Goal: Transaction & Acquisition: Purchase product/service

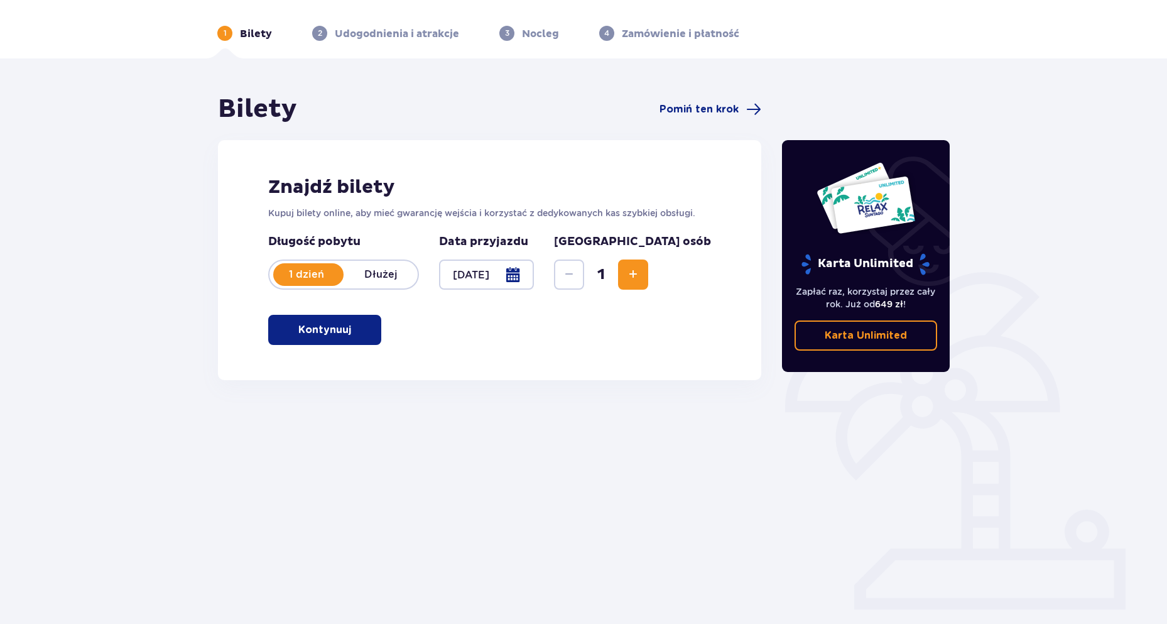
scroll to position [45, 0]
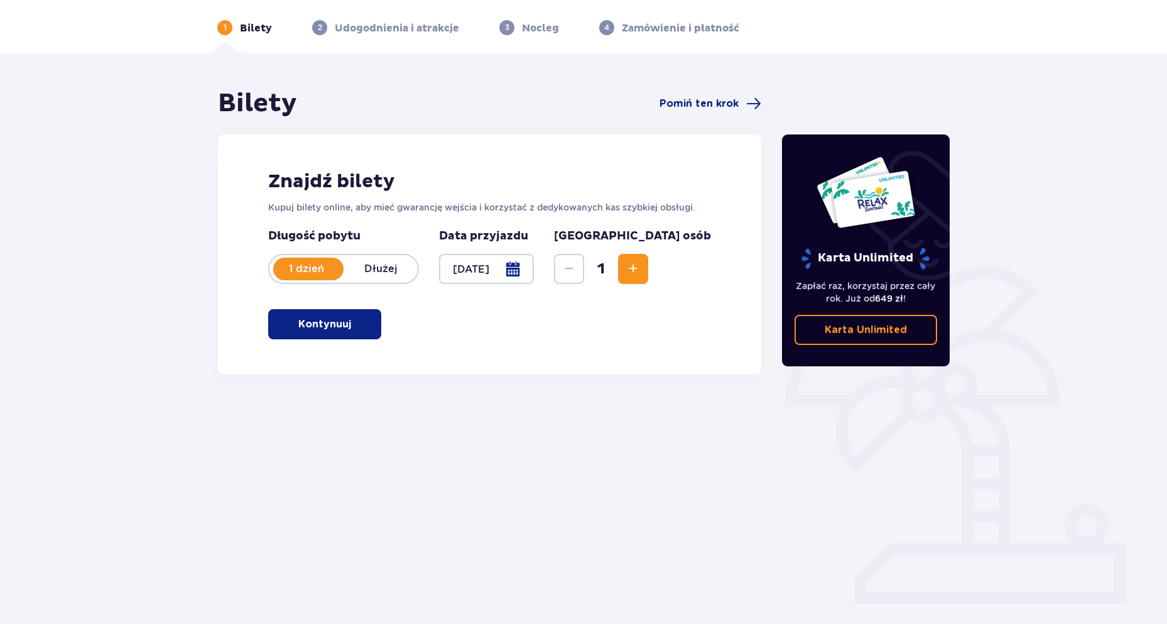
click at [314, 316] on button "Kontynuuj" at bounding box center [324, 324] width 113 height 30
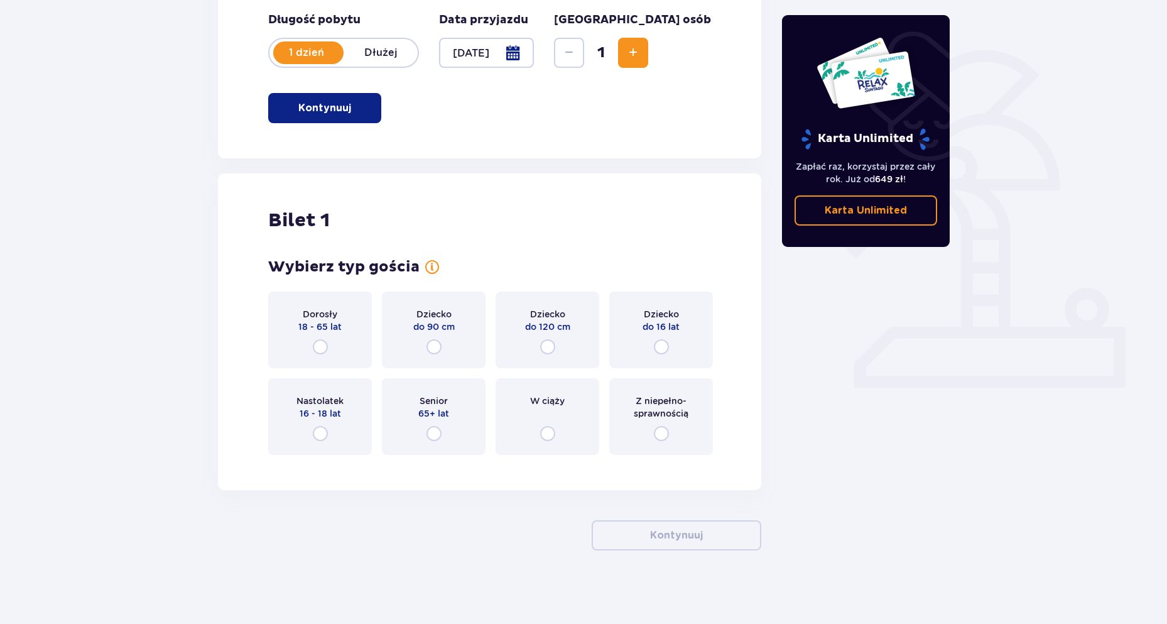
scroll to position [263, 0]
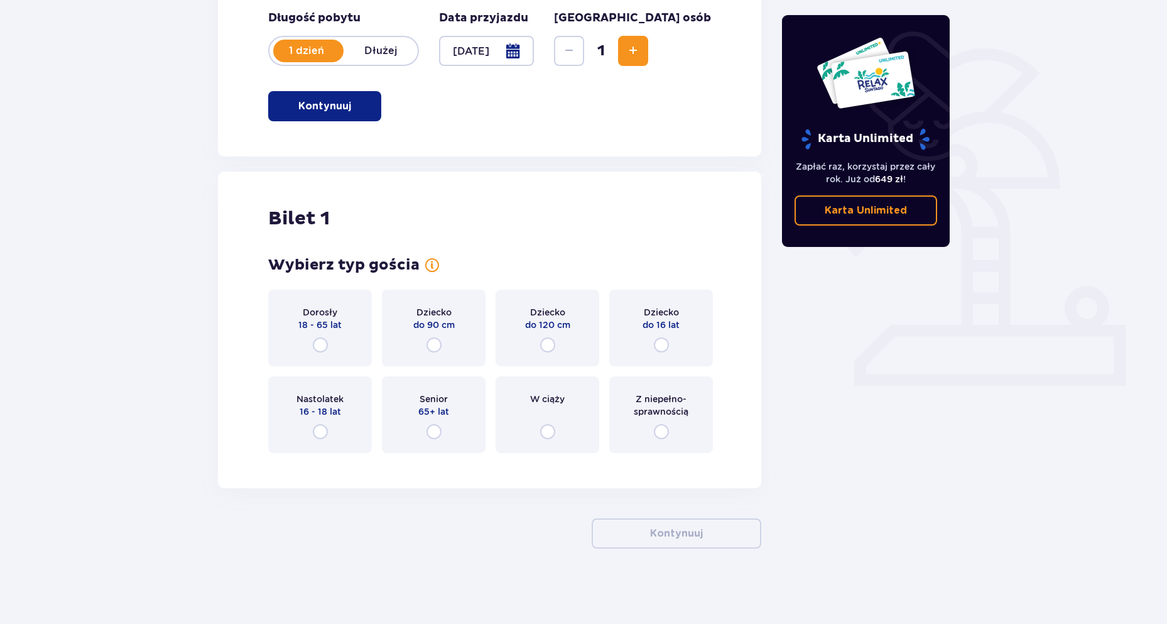
click at [332, 341] on div "Dorosły 18 - 65 lat" at bounding box center [320, 328] width 104 height 77
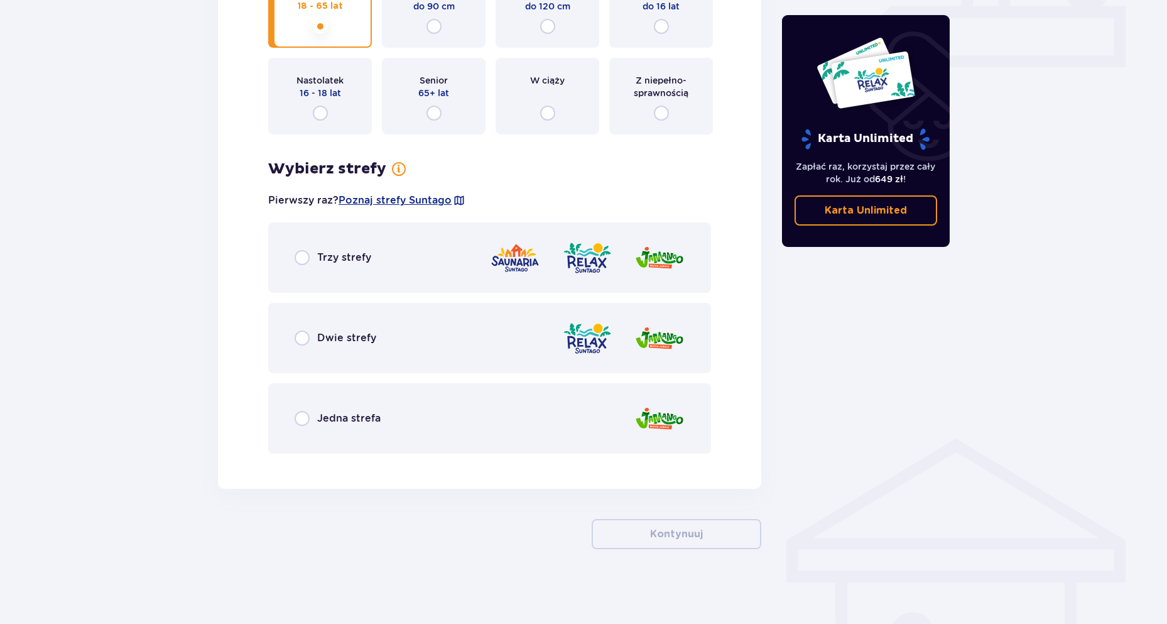
scroll to position [582, 0]
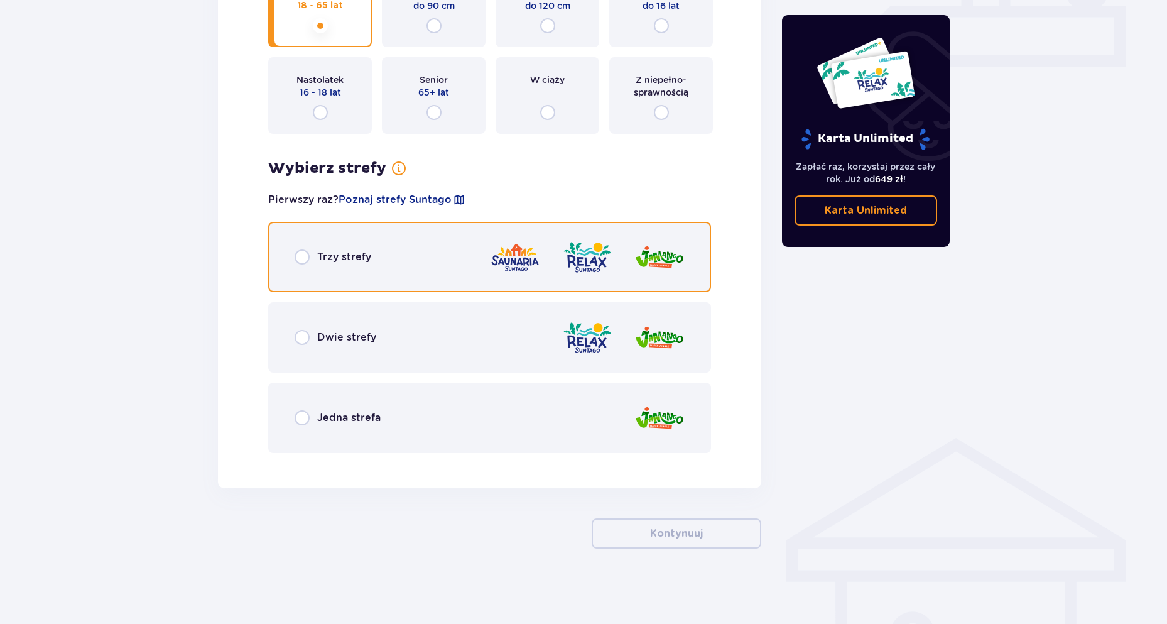
click at [308, 257] on input "radio" at bounding box center [302, 256] width 15 height 15
radio input "true"
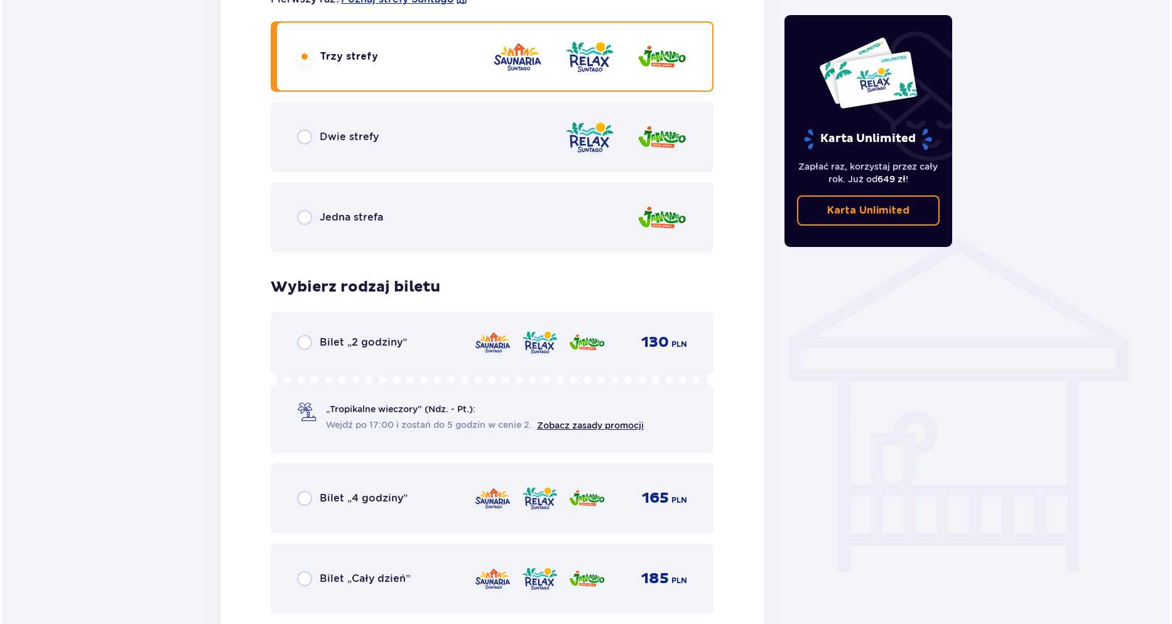
scroll to position [629, 0]
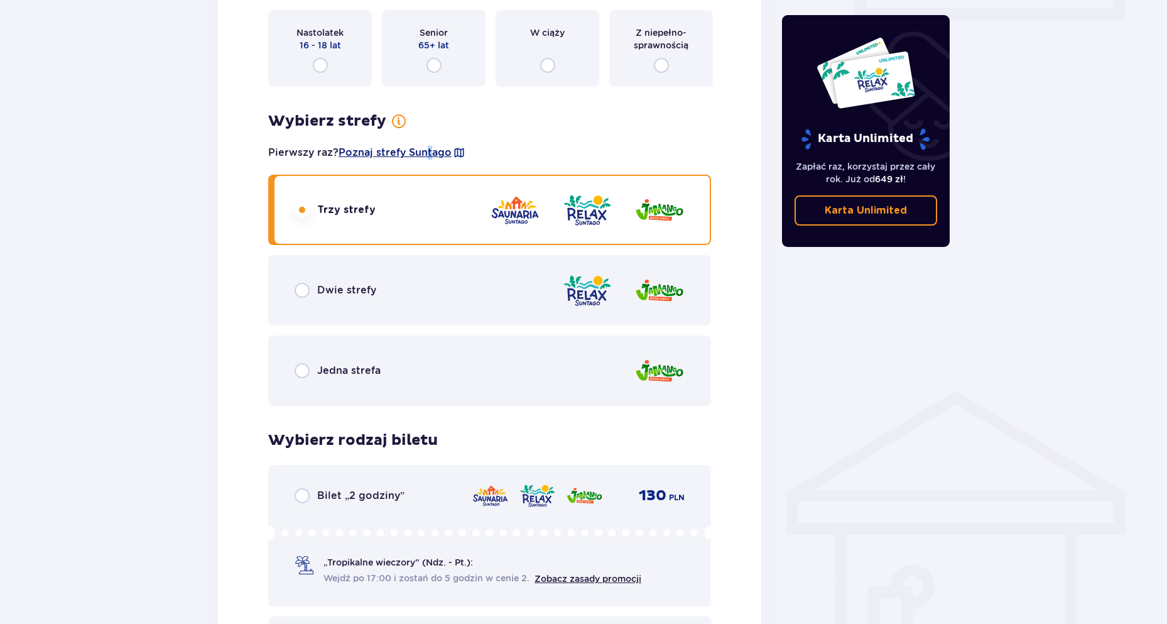
click at [430, 147] on span "Poznaj strefy Suntago" at bounding box center [395, 153] width 113 height 14
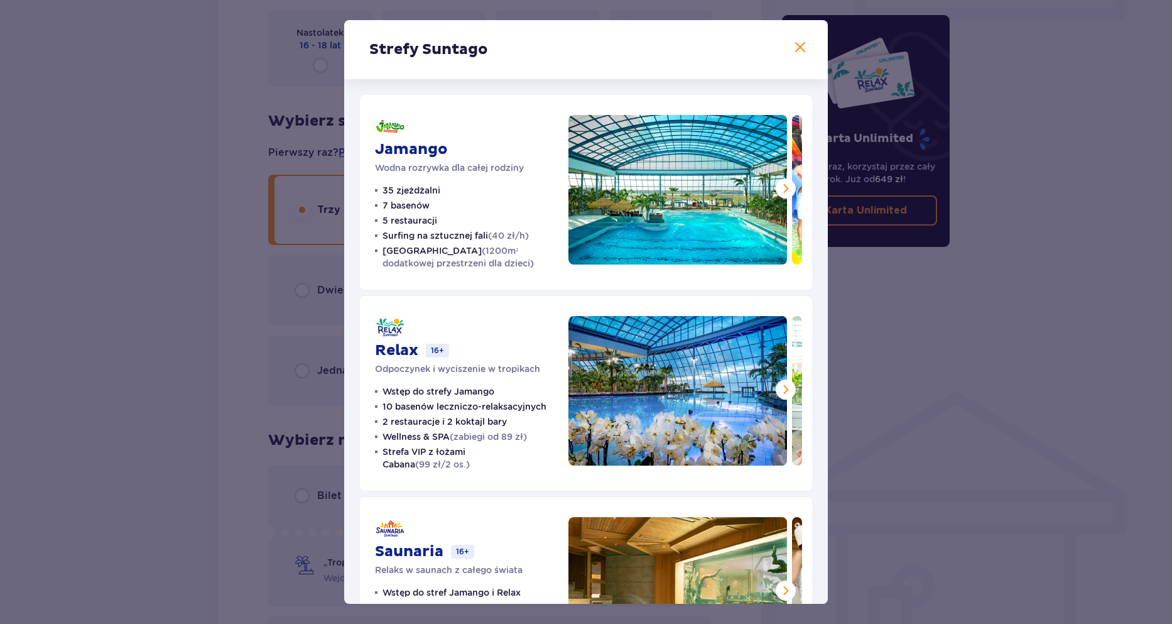
click at [515, 210] on ul "35 zjeżdżalni 7 basenów 5 restauracji Surfing na sztucznej fali (40 zł/h) Croco…" at bounding box center [464, 226] width 178 height 85
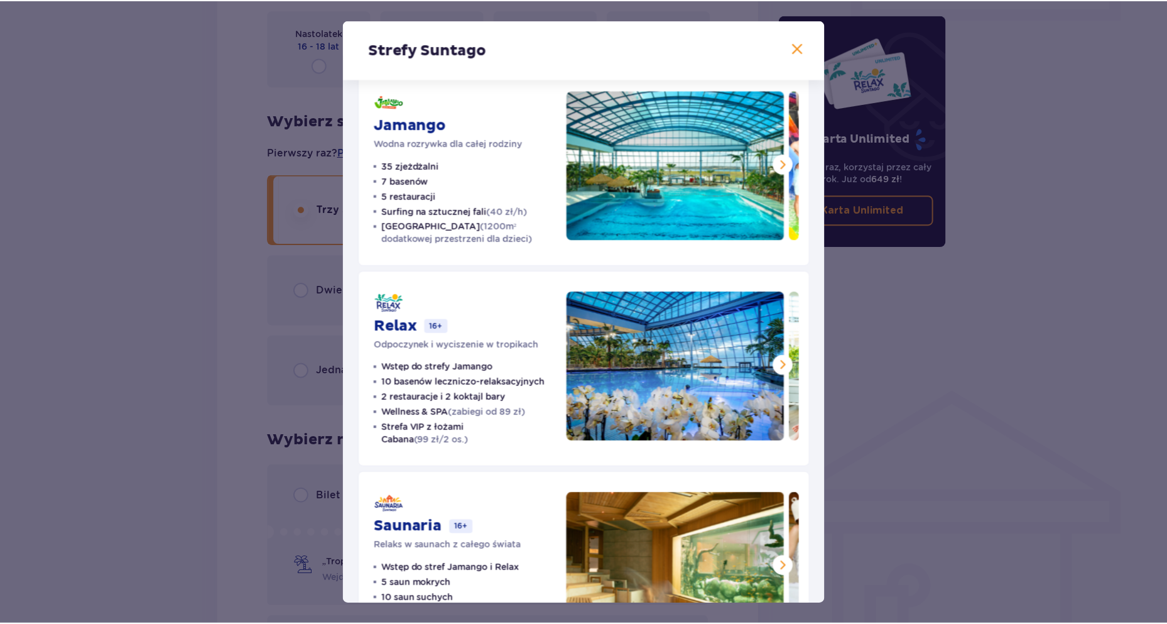
scroll to position [99, 0]
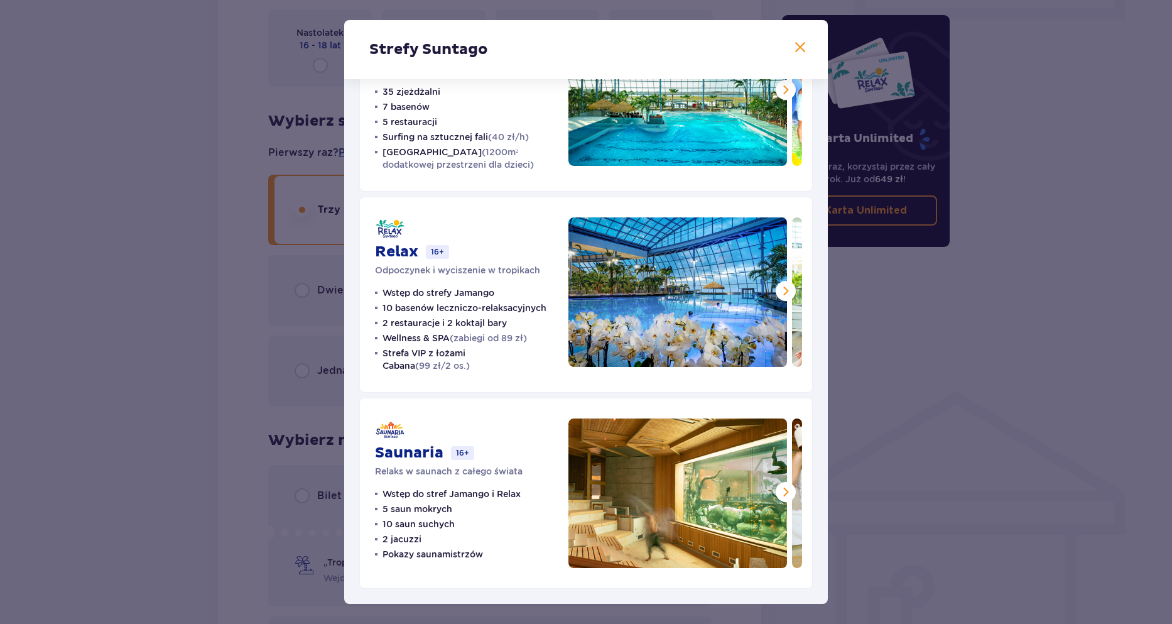
click at [290, 276] on div "Strefy Suntago Jamango Wodna rozrywka dla całej rodziny 35 zjeżdżalni 7 basenów…" at bounding box center [586, 312] width 1172 height 624
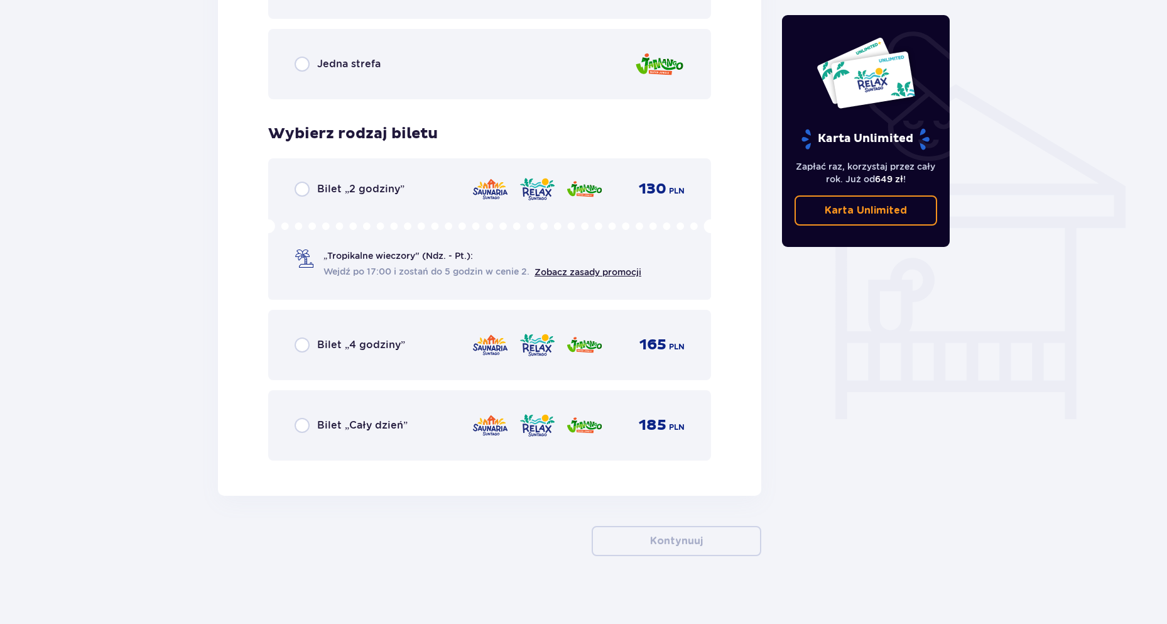
scroll to position [943, 0]
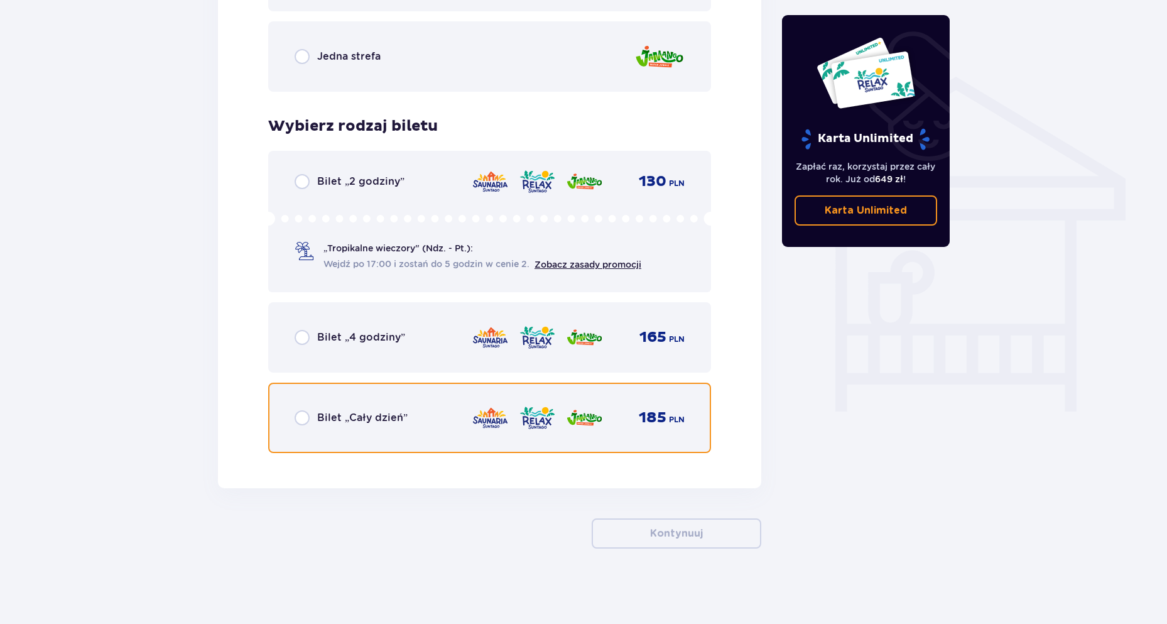
click at [295, 413] on input "radio" at bounding box center [302, 417] width 15 height 15
radio input "true"
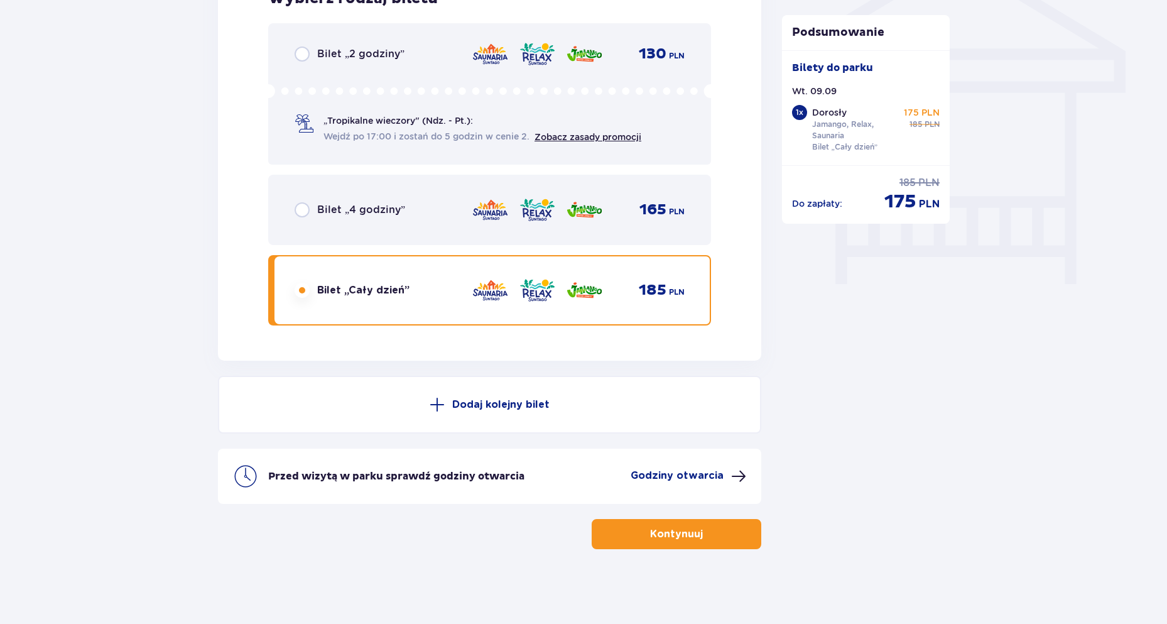
scroll to position [1072, 0]
click at [531, 396] on button "Dodaj kolejny bilet" at bounding box center [489, 404] width 543 height 58
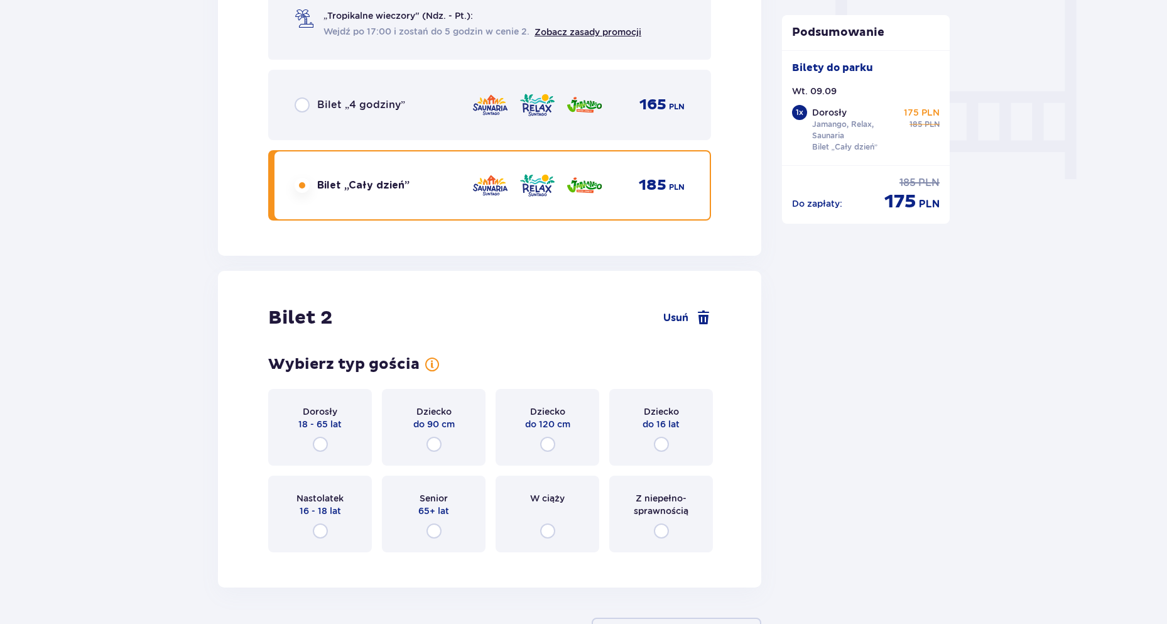
scroll to position [1149, 0]
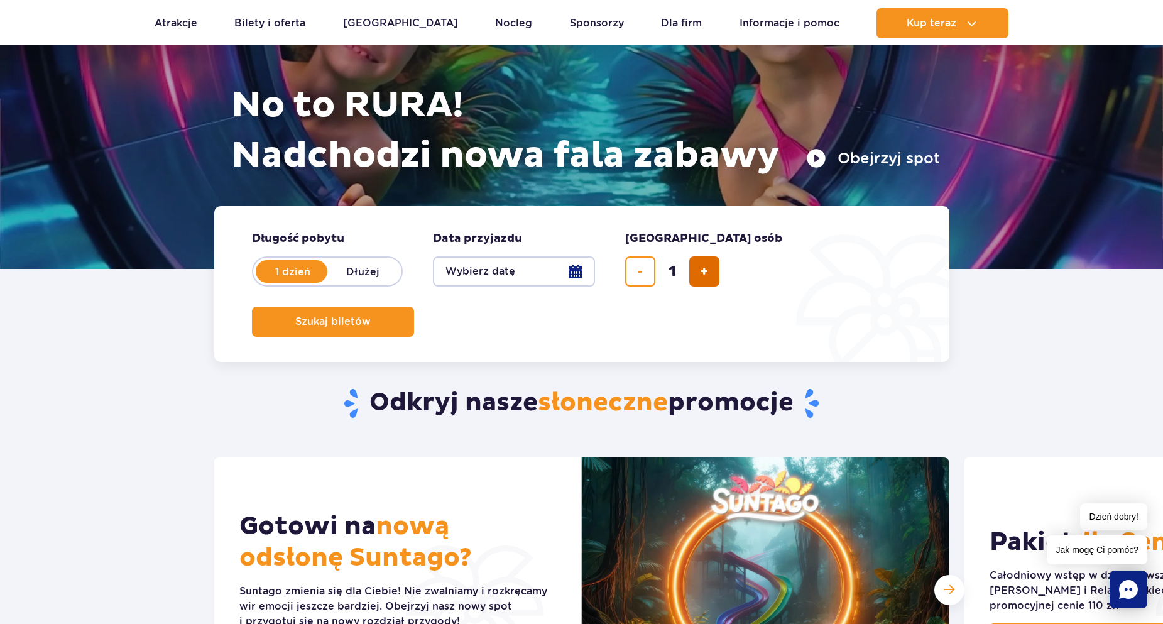
click at [711, 269] on button "dodaj bilet" at bounding box center [704, 271] width 30 height 30
click at [697, 273] on button "dodaj bilet" at bounding box center [704, 271] width 30 height 30
type input "4"
click at [414, 307] on button "Szukaj biletów" at bounding box center [333, 322] width 162 height 30
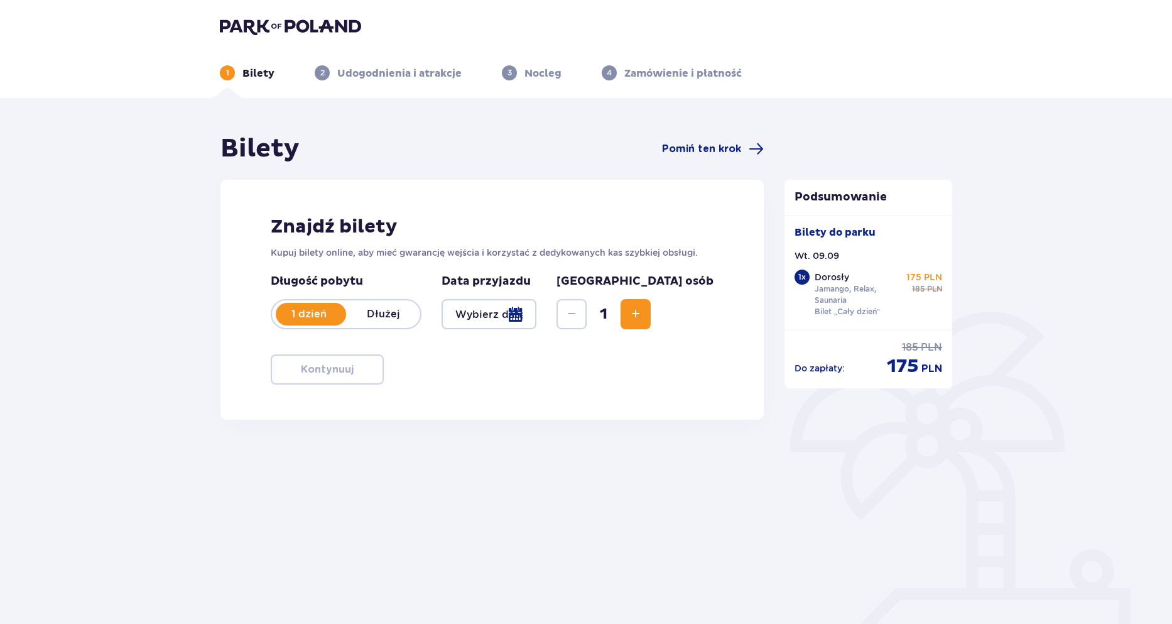
type input "[DATE]"
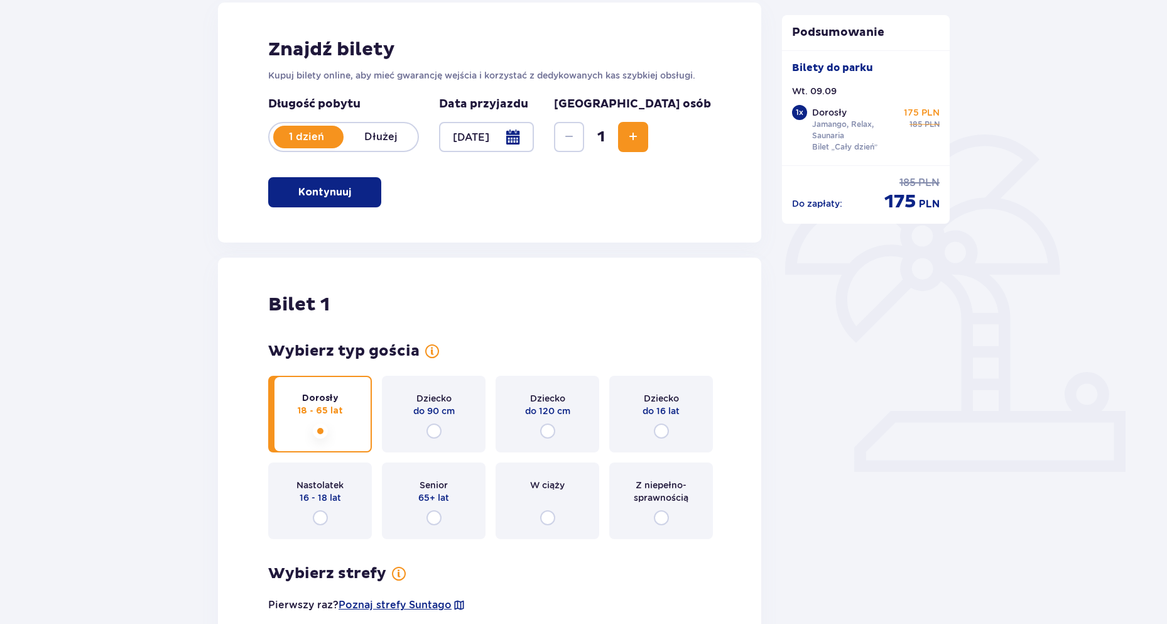
scroll to position [188, 0]
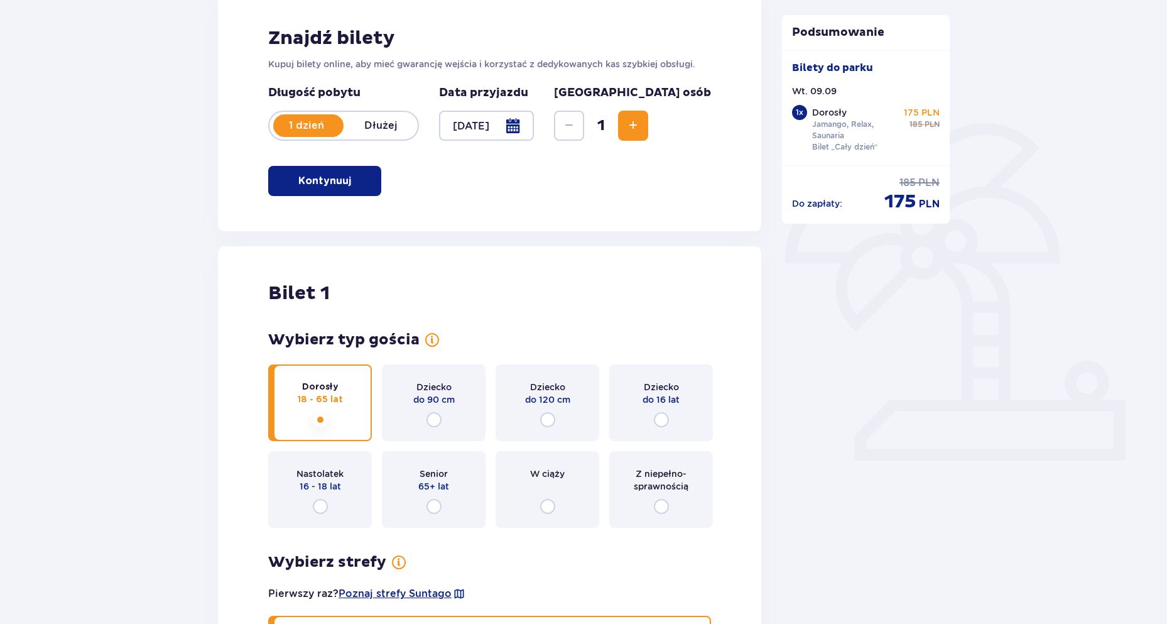
click at [344, 190] on button "Kontynuuj" at bounding box center [324, 181] width 113 height 30
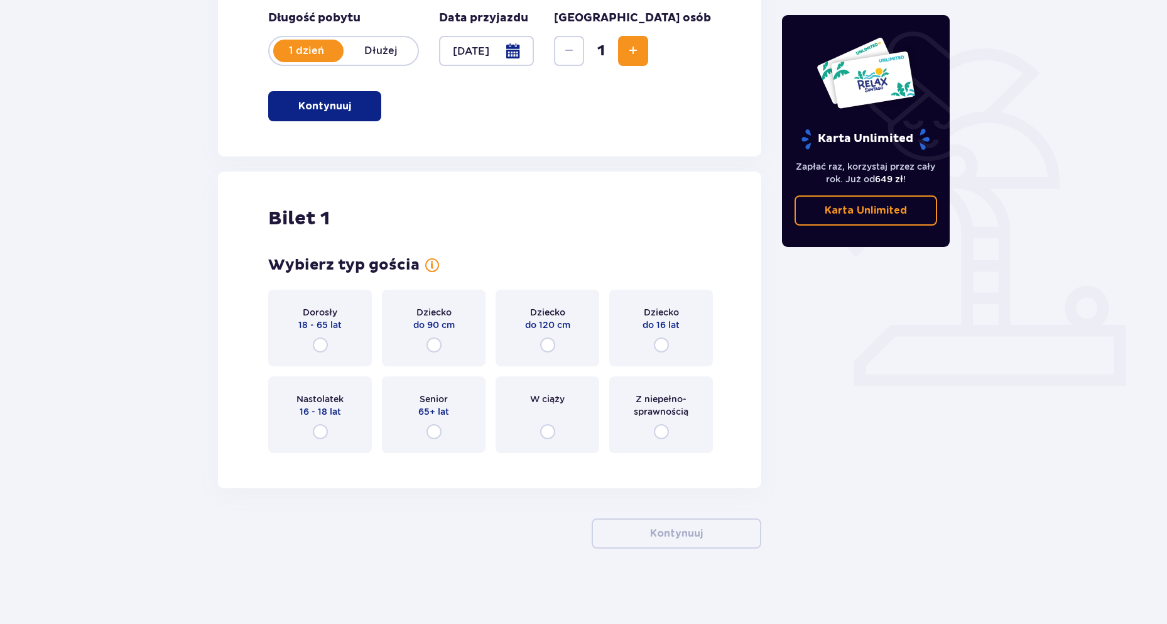
click at [328, 327] on p "18 - 65 lat" at bounding box center [319, 324] width 43 height 13
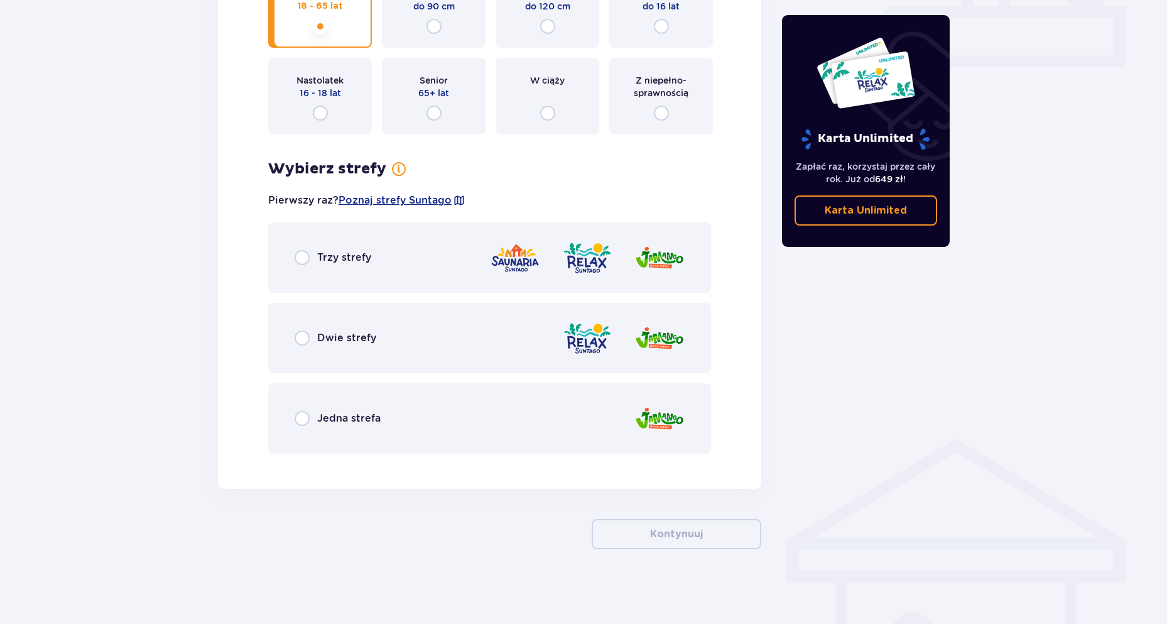
scroll to position [582, 0]
click at [302, 246] on div "Trzy strefy" at bounding box center [489, 257] width 443 height 70
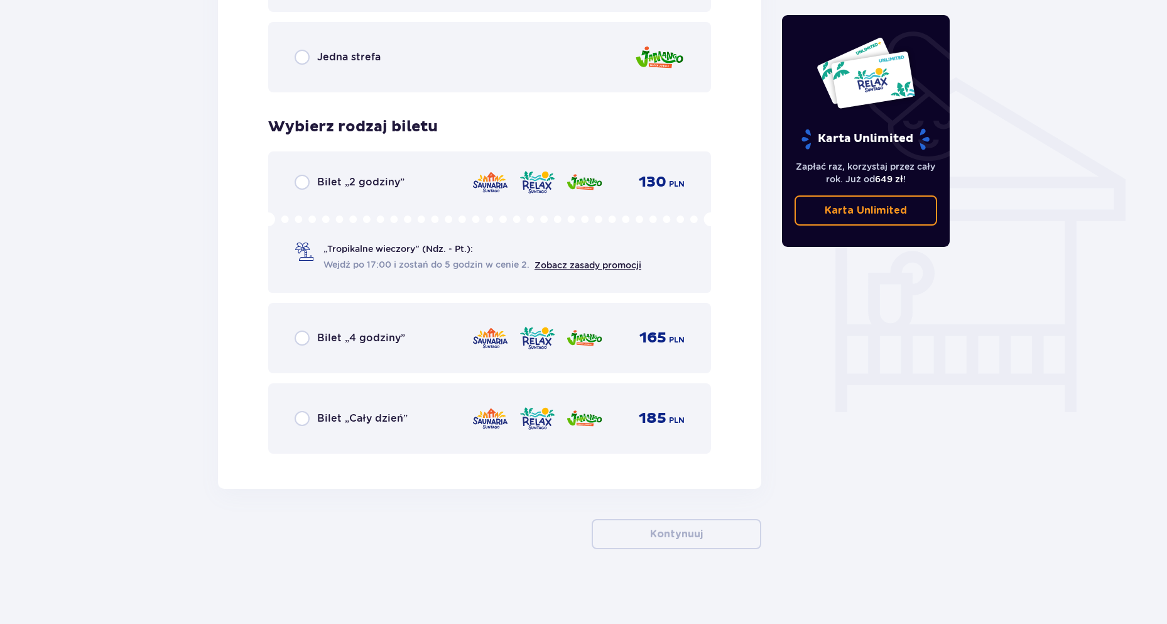
scroll to position [943, 0]
click at [347, 419] on p "Bilet „Cały dzień”" at bounding box center [362, 418] width 90 height 14
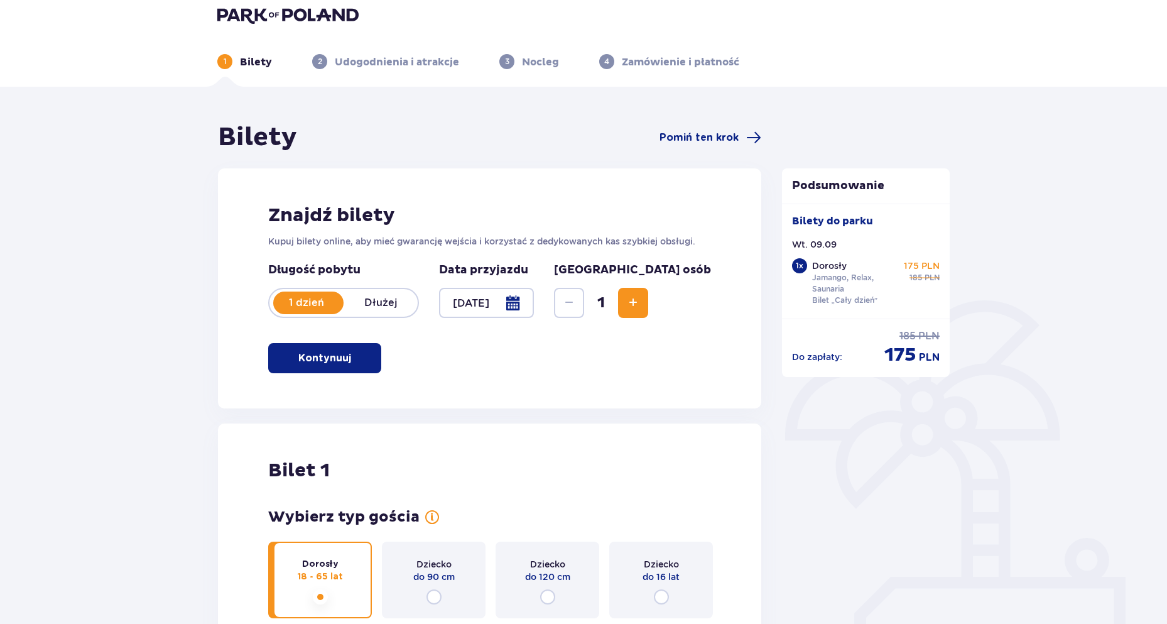
scroll to position [4, 0]
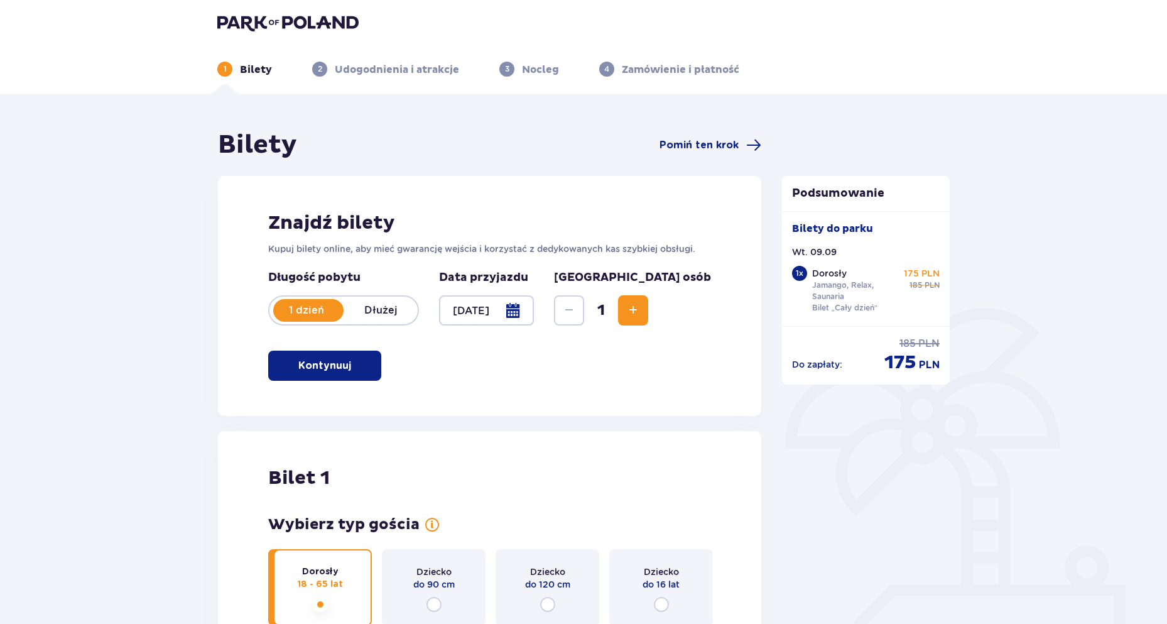
click at [641, 312] on span "Increase" at bounding box center [633, 310] width 15 height 15
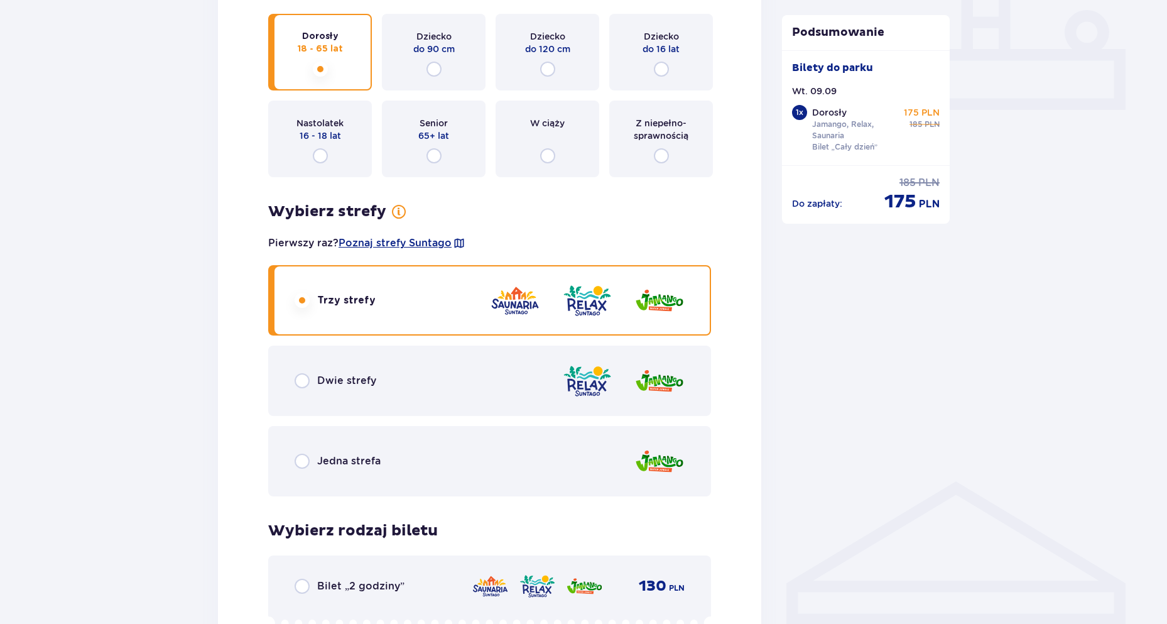
scroll to position [521, 0]
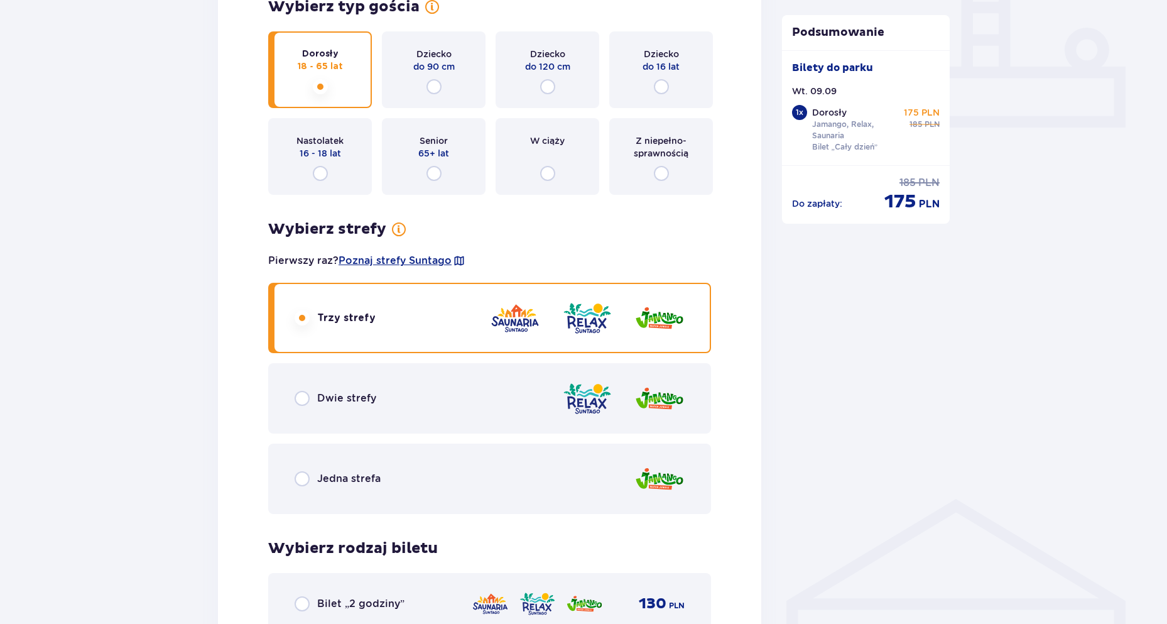
drag, startPoint x: 644, startPoint y: 367, endPoint x: 641, endPoint y: 357, distance: 11.0
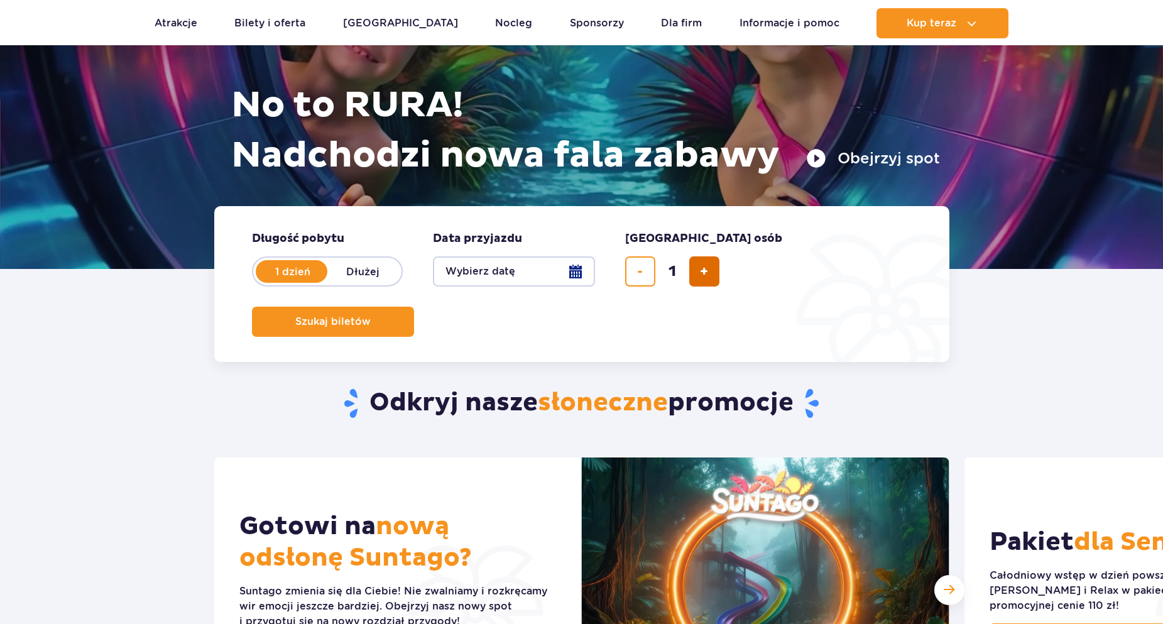
click at [695, 268] on button "dodaj bilet" at bounding box center [704, 271] width 30 height 30
type input "4"
click at [487, 280] on button "Wybierz datę" at bounding box center [514, 271] width 162 height 30
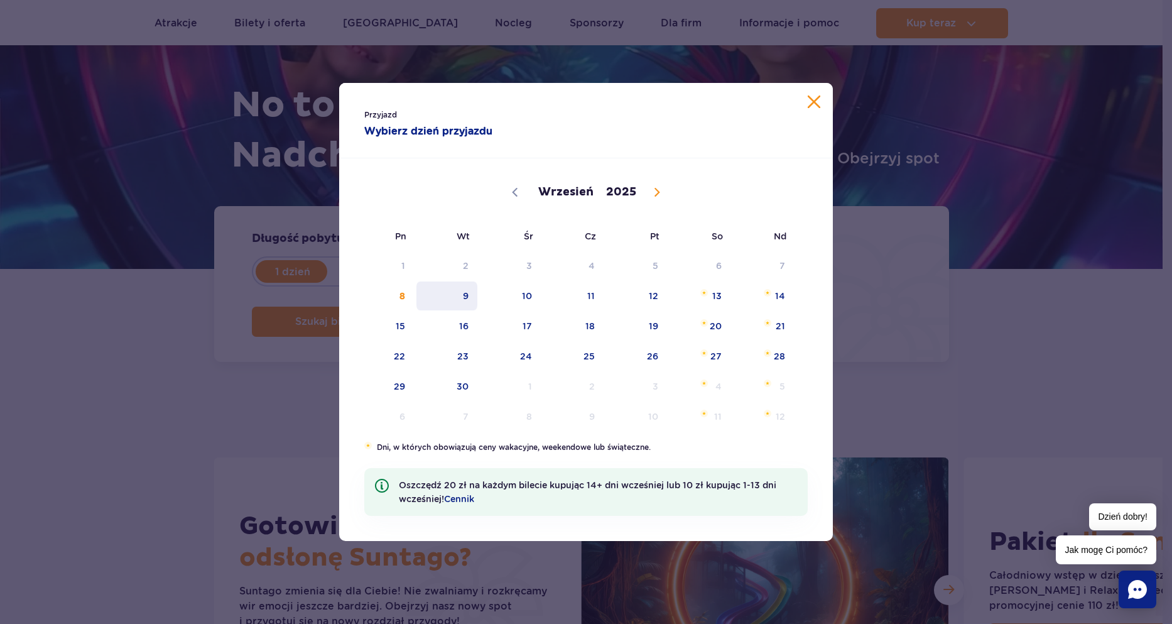
click at [457, 291] on span "9" at bounding box center [446, 295] width 63 height 29
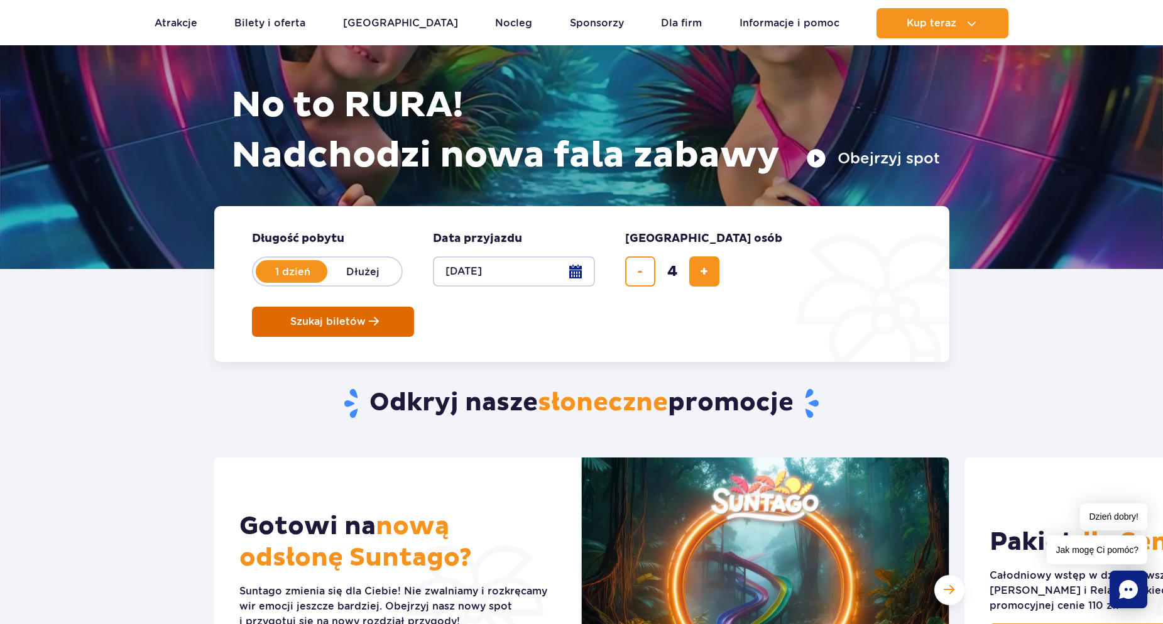
click at [414, 307] on button "Szukaj biletów" at bounding box center [333, 322] width 162 height 30
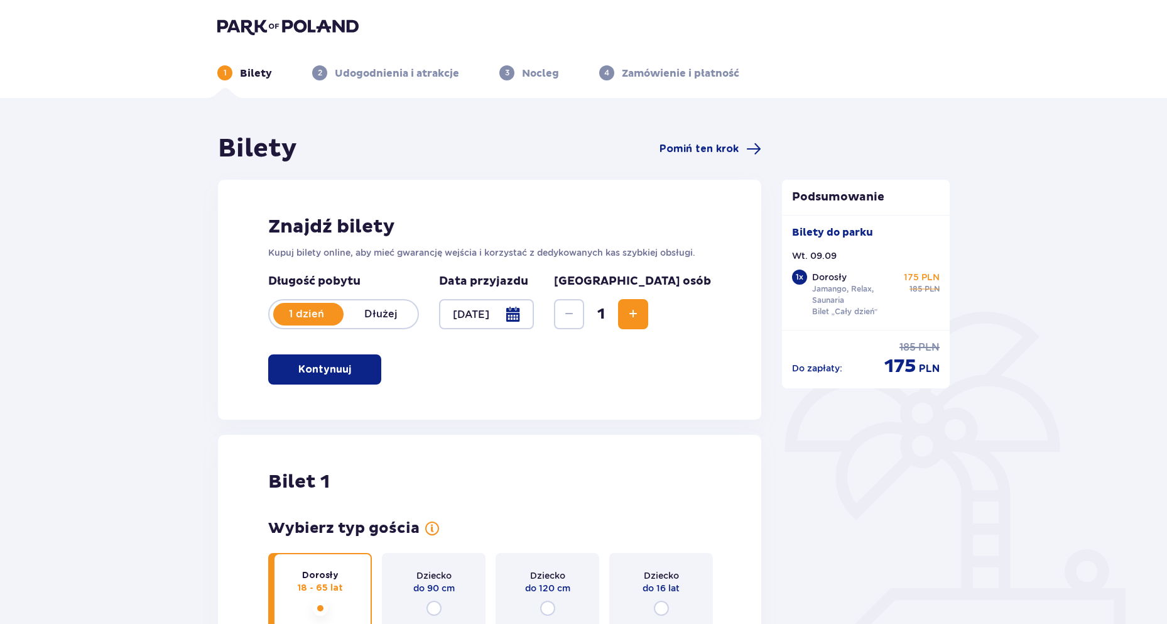
click at [686, 296] on div "[GEOGRAPHIC_DATA] osób 1" at bounding box center [632, 301] width 157 height 55
click at [648, 303] on button "Increase" at bounding box center [633, 314] width 30 height 30
click at [648, 322] on button "Increase" at bounding box center [633, 314] width 30 height 30
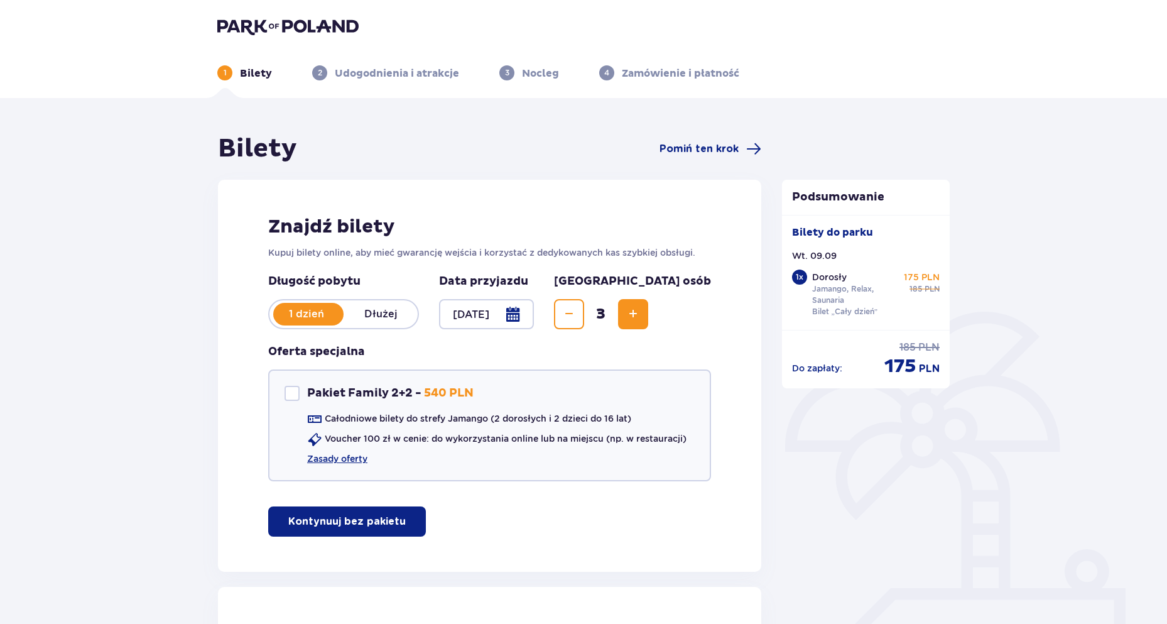
click at [648, 323] on button "Increase" at bounding box center [633, 314] width 30 height 30
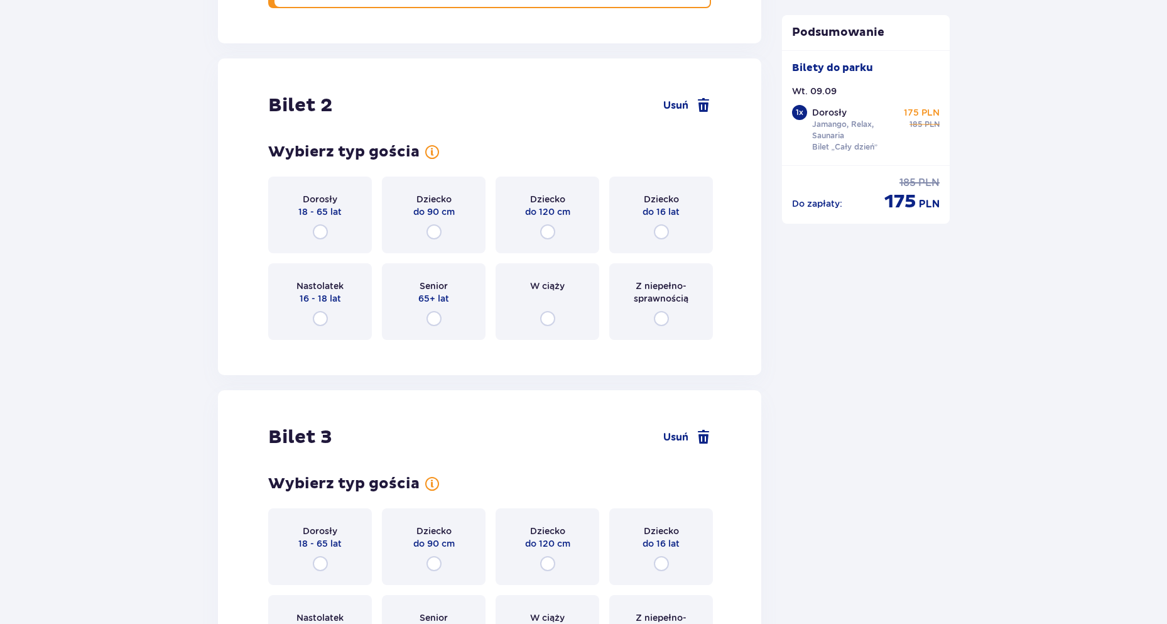
scroll to position [1583, 0]
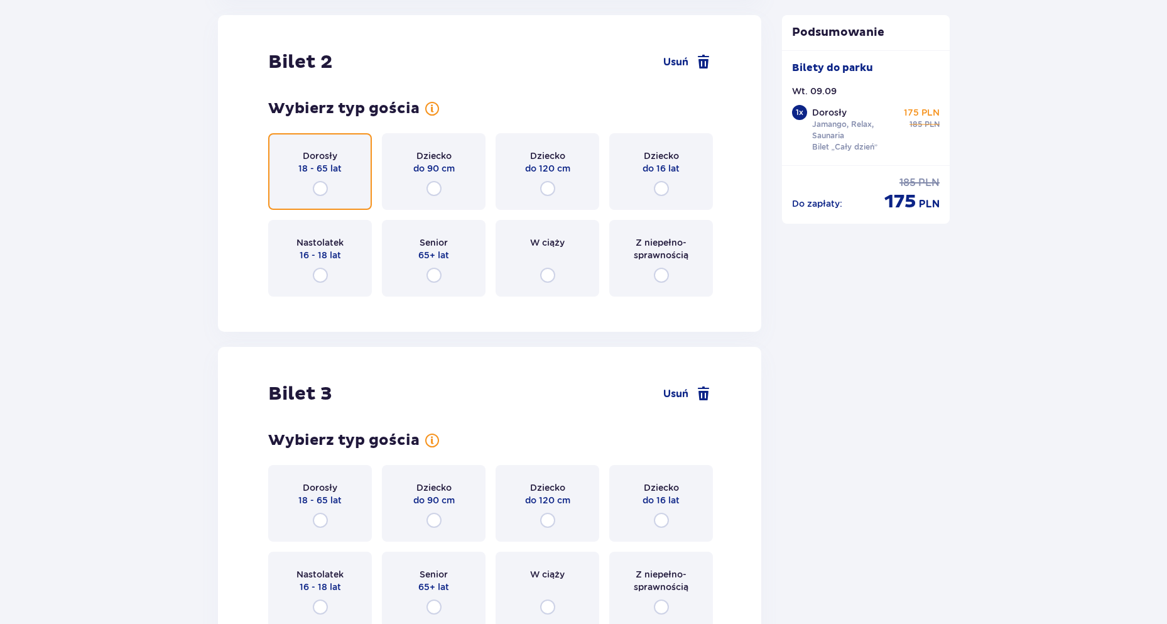
click at [318, 189] on input "radio" at bounding box center [320, 188] width 15 height 15
radio input "true"
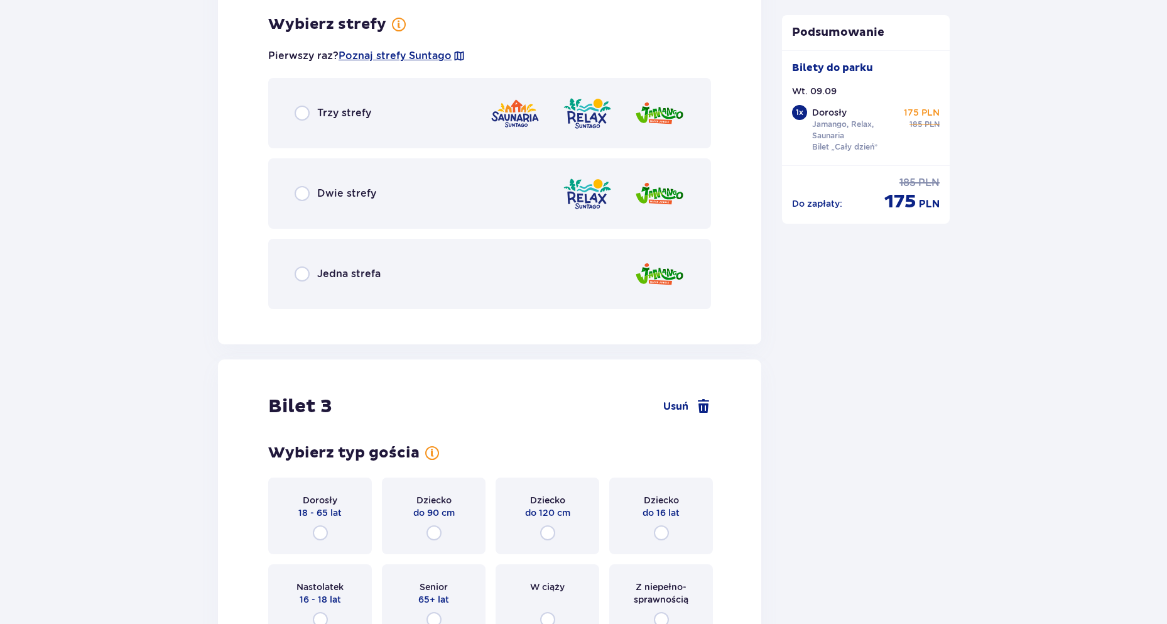
click at [297, 261] on div "Jedna strefa" at bounding box center [489, 274] width 443 height 70
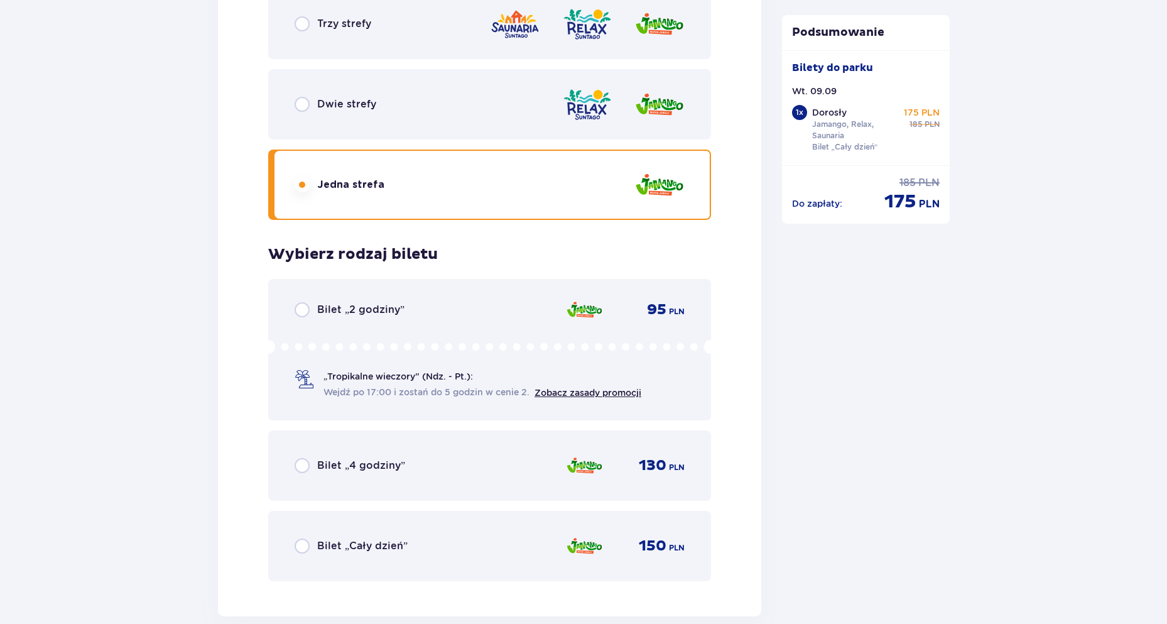
scroll to position [1899, 0]
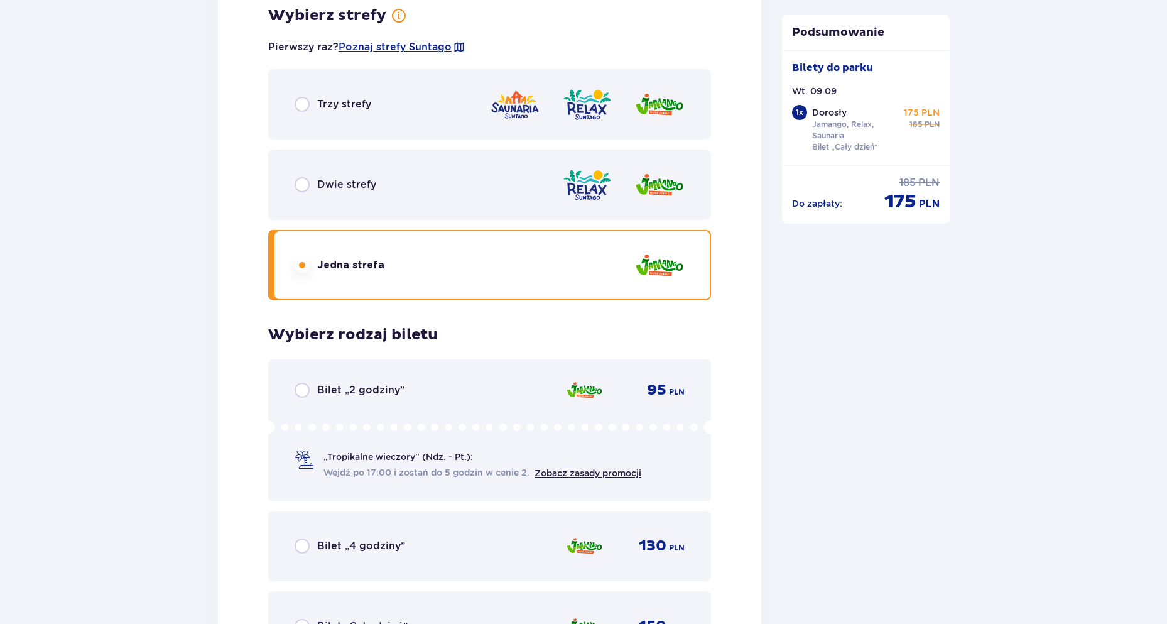
click at [312, 106] on div "Trzy strefy" at bounding box center [333, 104] width 77 height 15
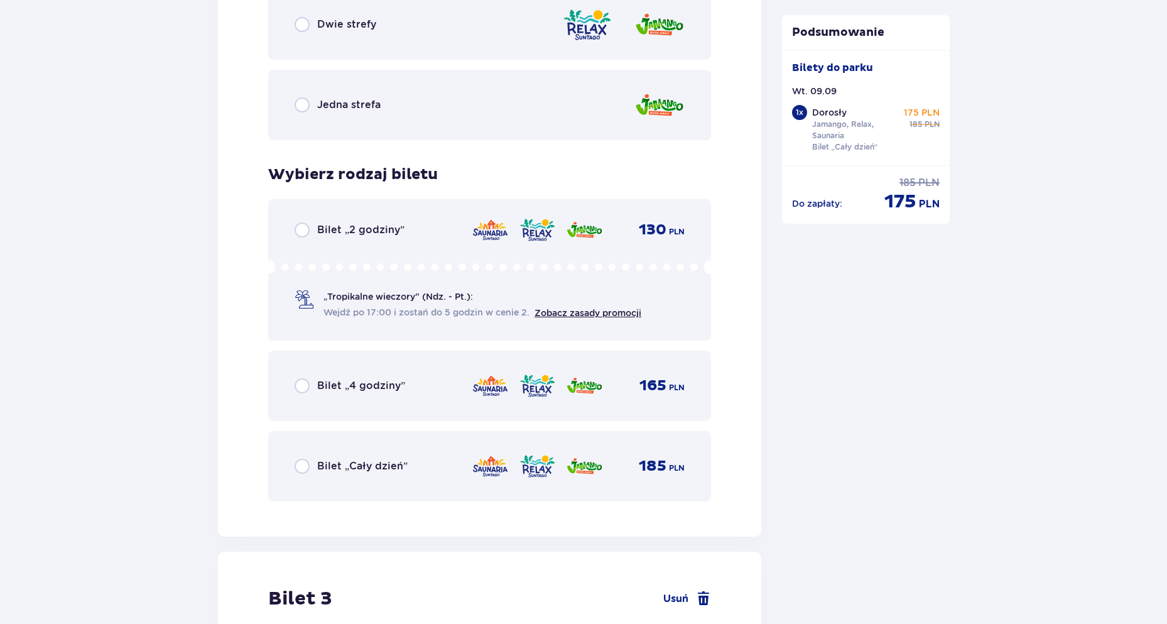
scroll to position [2150, 0]
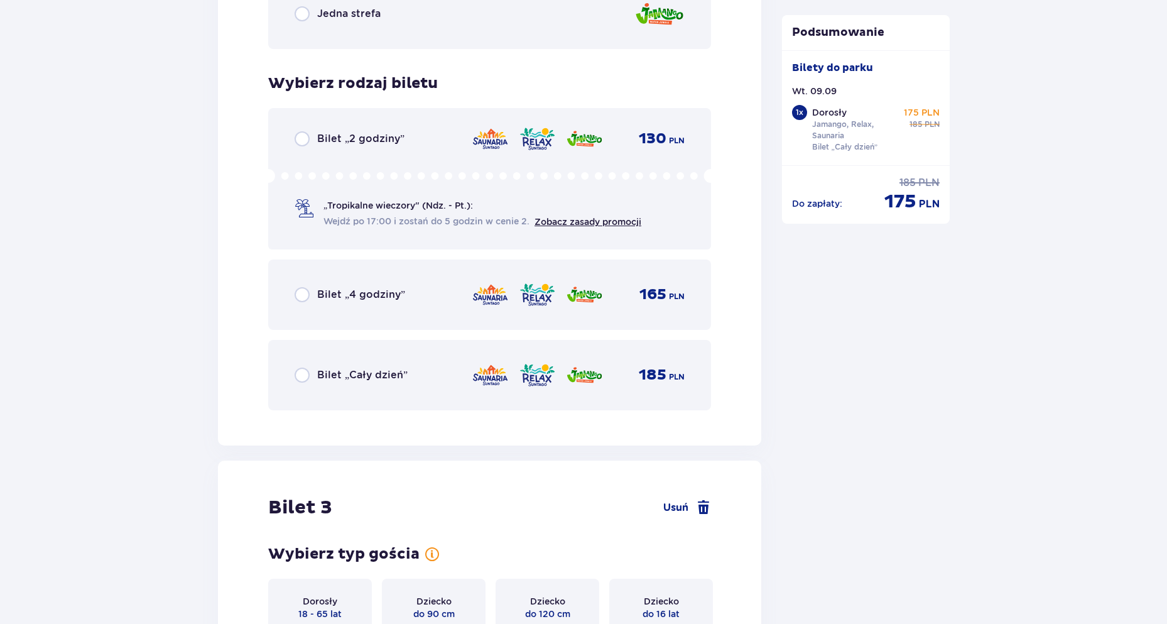
drag, startPoint x: 335, startPoint y: 371, endPoint x: 335, endPoint y: 364, distance: 6.9
click at [334, 371] on p "Bilet „Cały dzień”" at bounding box center [362, 375] width 90 height 14
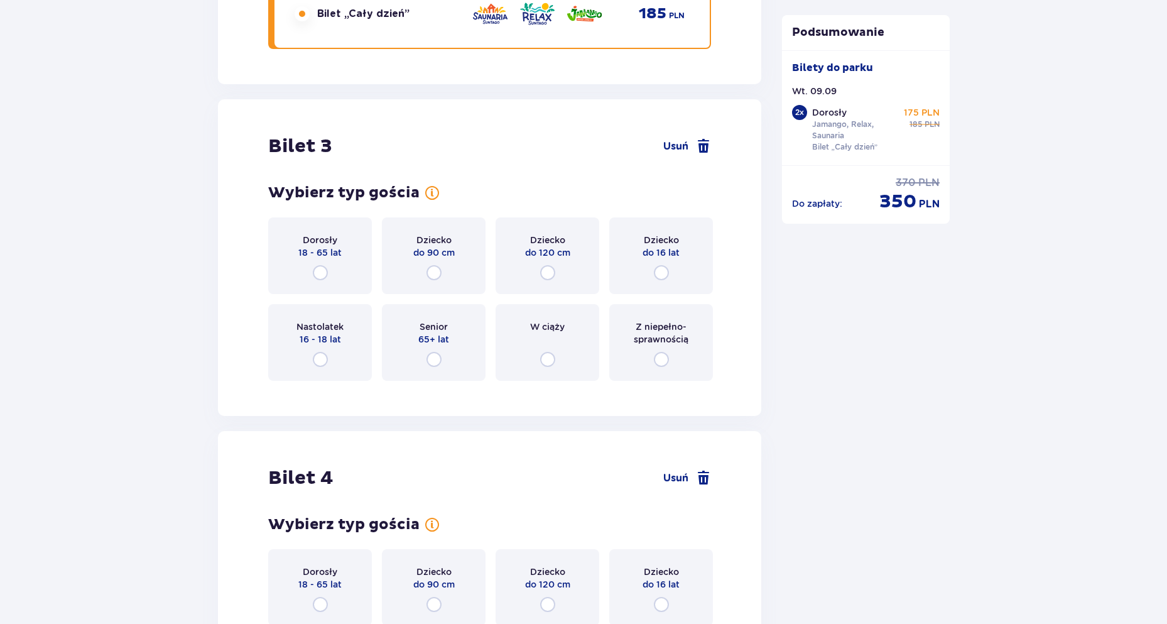
scroll to position [2470, 0]
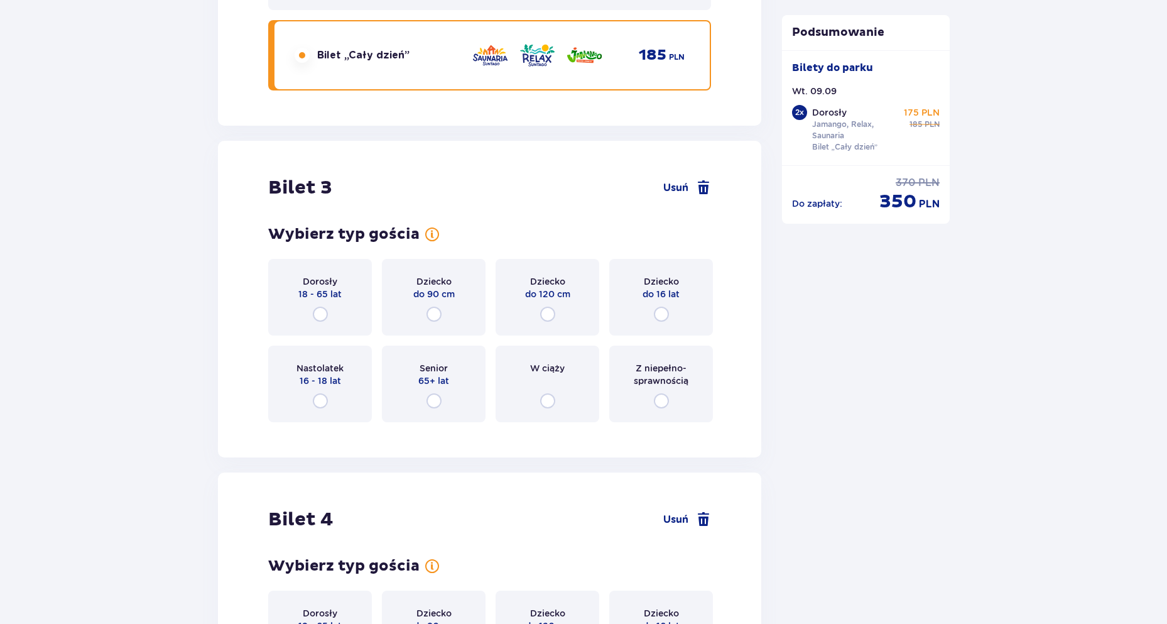
click at [334, 318] on div "Dorosły 18 - 65 lat" at bounding box center [320, 297] width 104 height 77
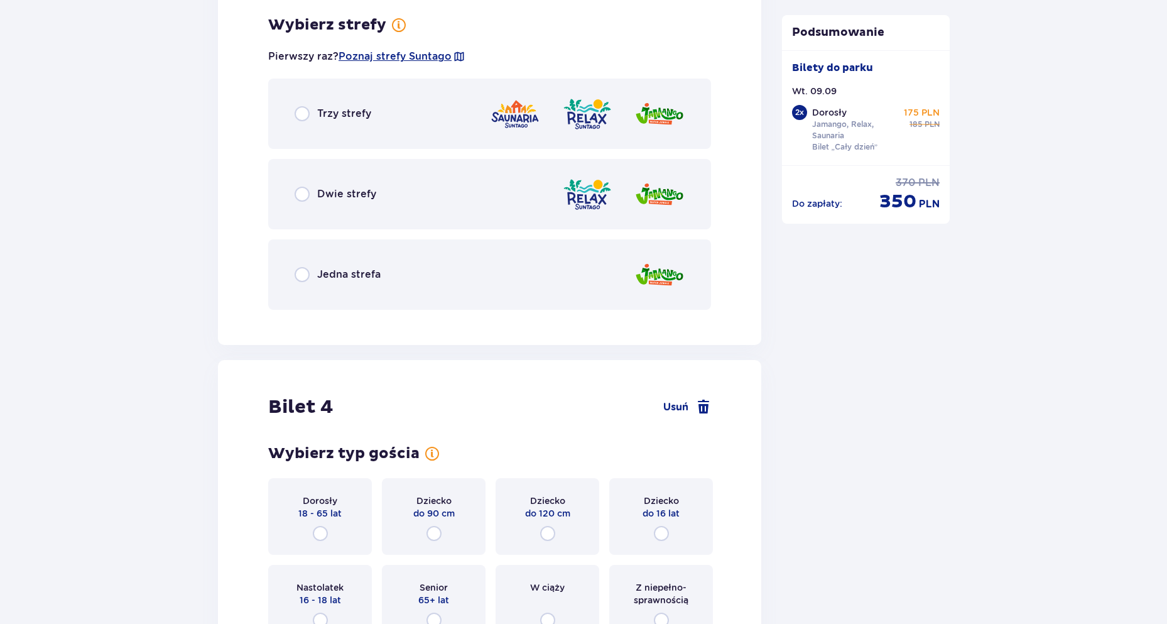
scroll to position [2902, 0]
click at [294, 121] on div "Trzy strefy" at bounding box center [489, 113] width 443 height 70
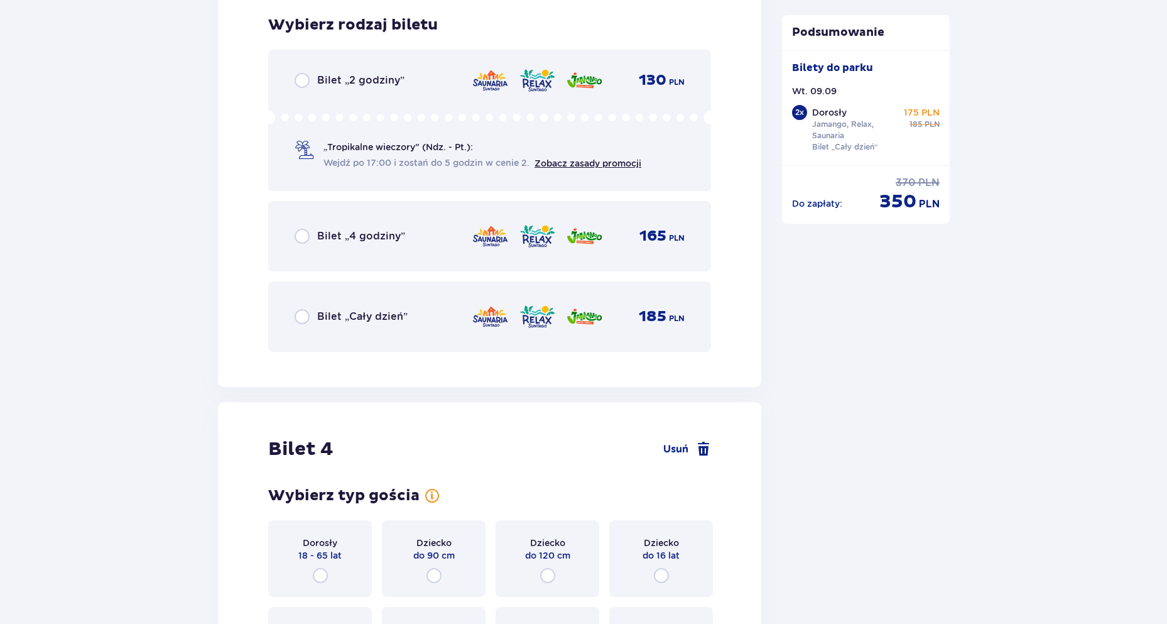
scroll to position [3221, 0]
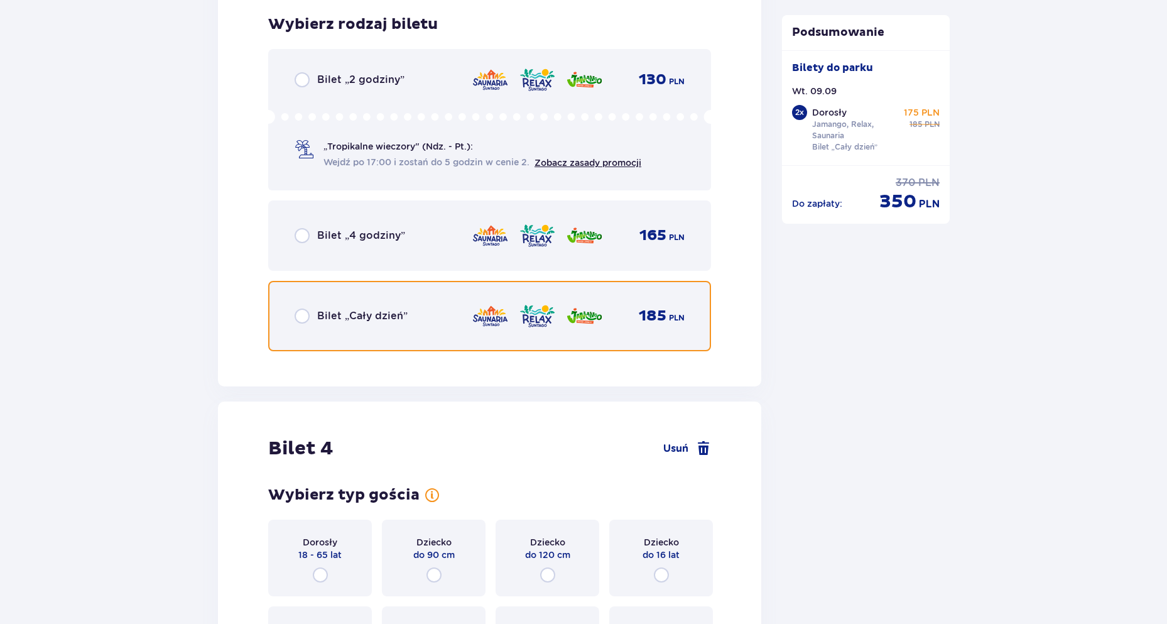
click at [295, 318] on input "radio" at bounding box center [302, 315] width 15 height 15
radio input "true"
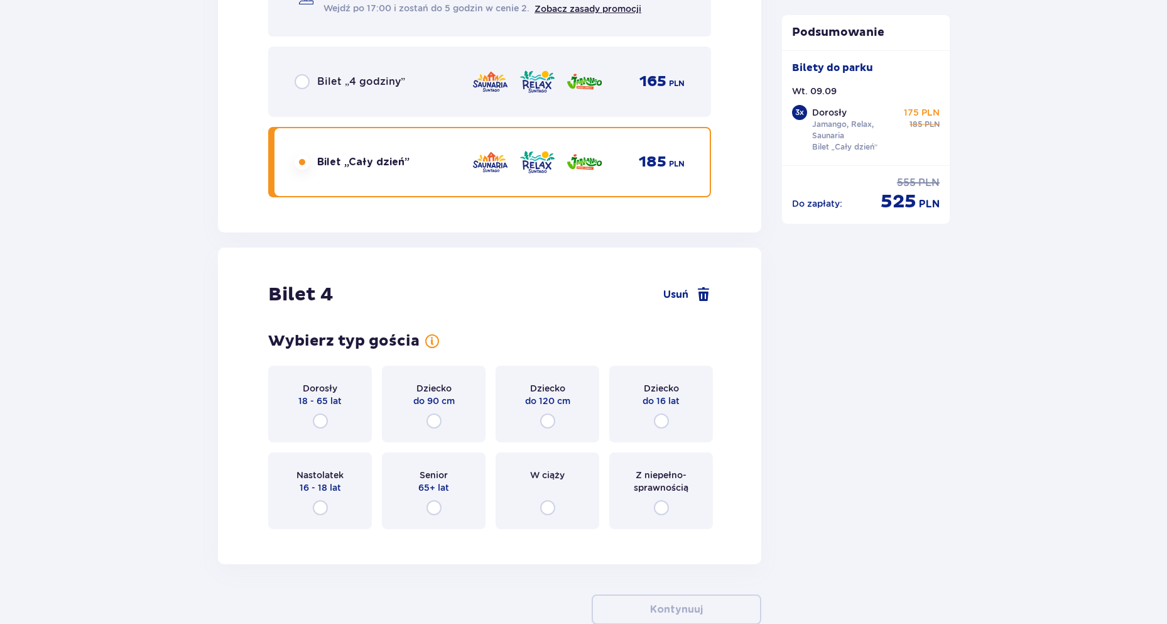
scroll to position [3451, 0]
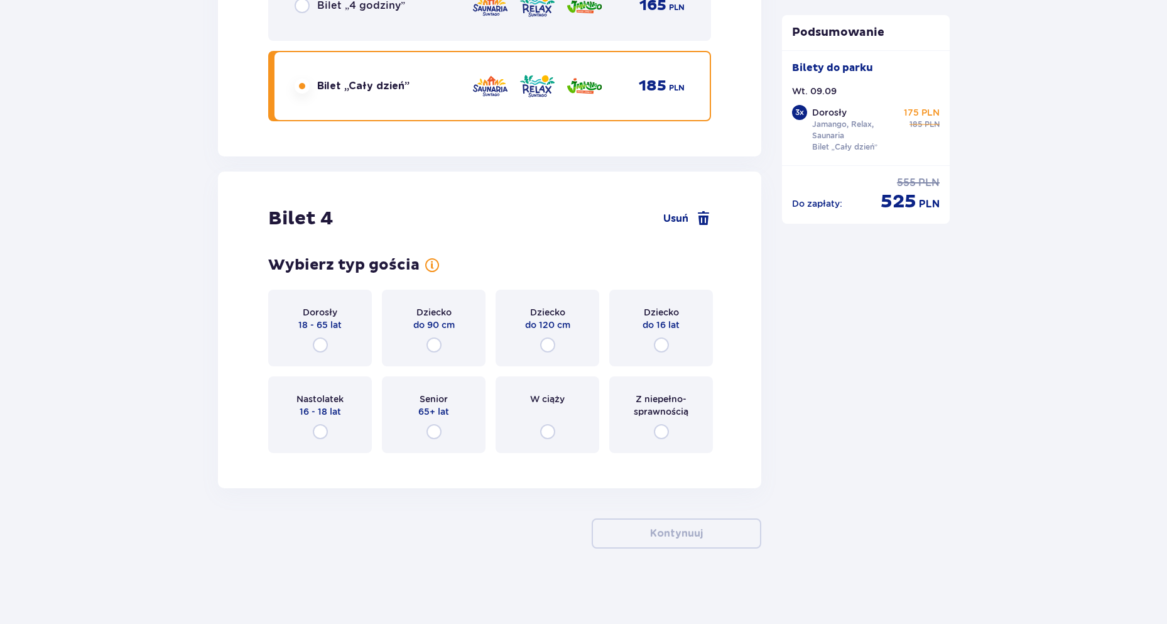
click at [334, 347] on div "Dorosły 18 - 65 lat" at bounding box center [320, 328] width 104 height 77
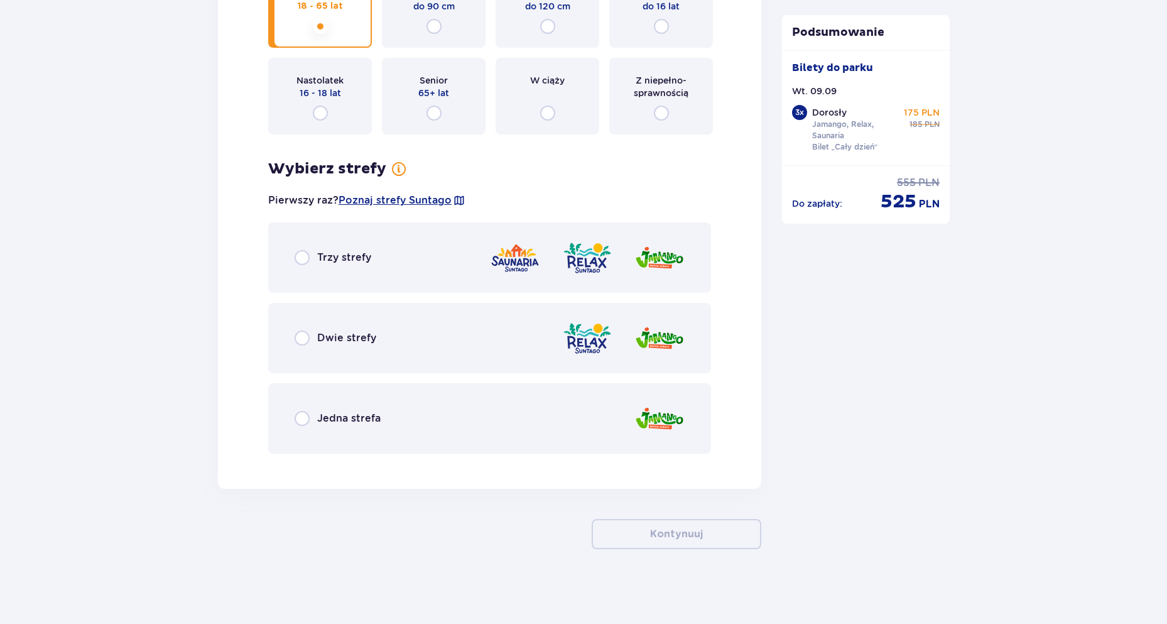
scroll to position [3770, 0]
click at [314, 261] on div "Trzy strefy" at bounding box center [333, 256] width 77 height 15
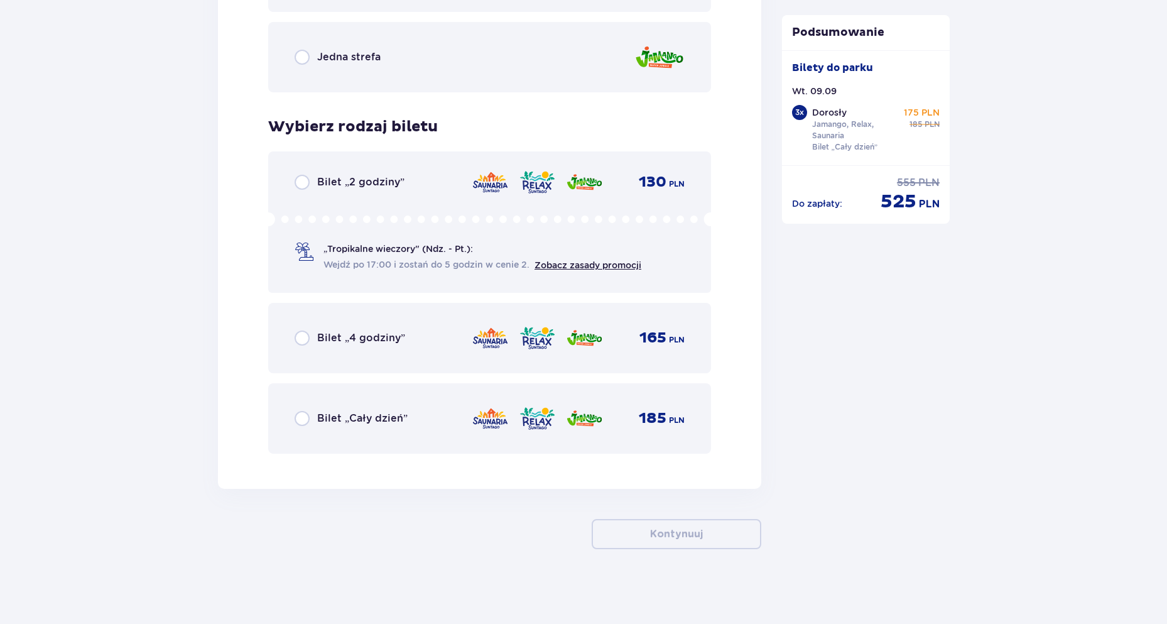
scroll to position [4131, 0]
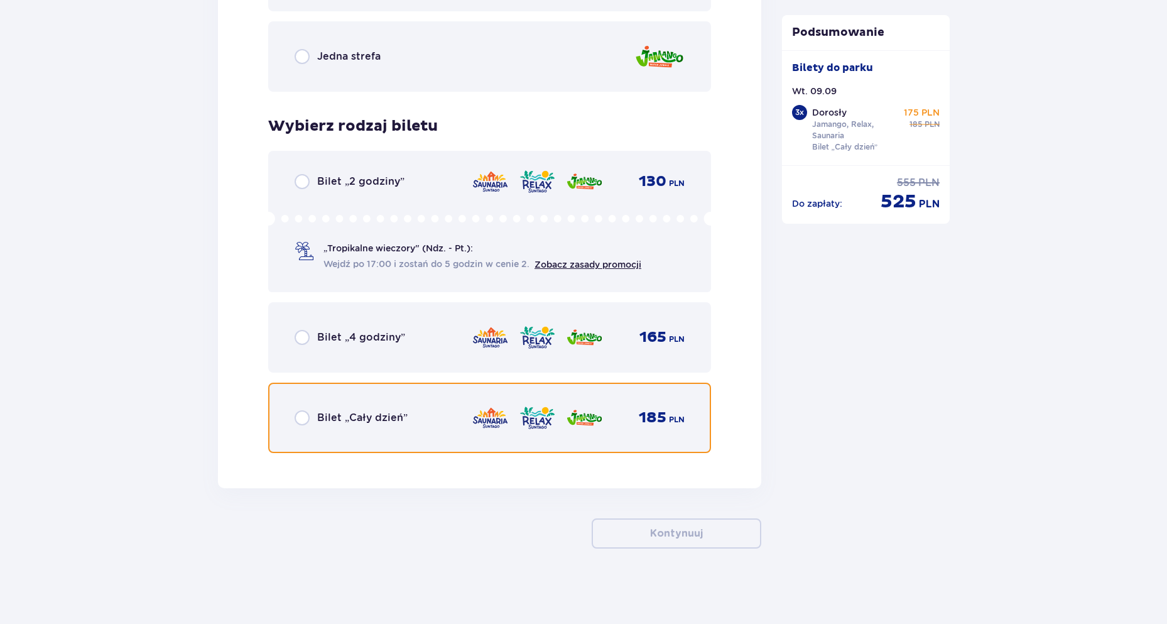
click at [307, 419] on input "radio" at bounding box center [302, 417] width 15 height 15
radio input "true"
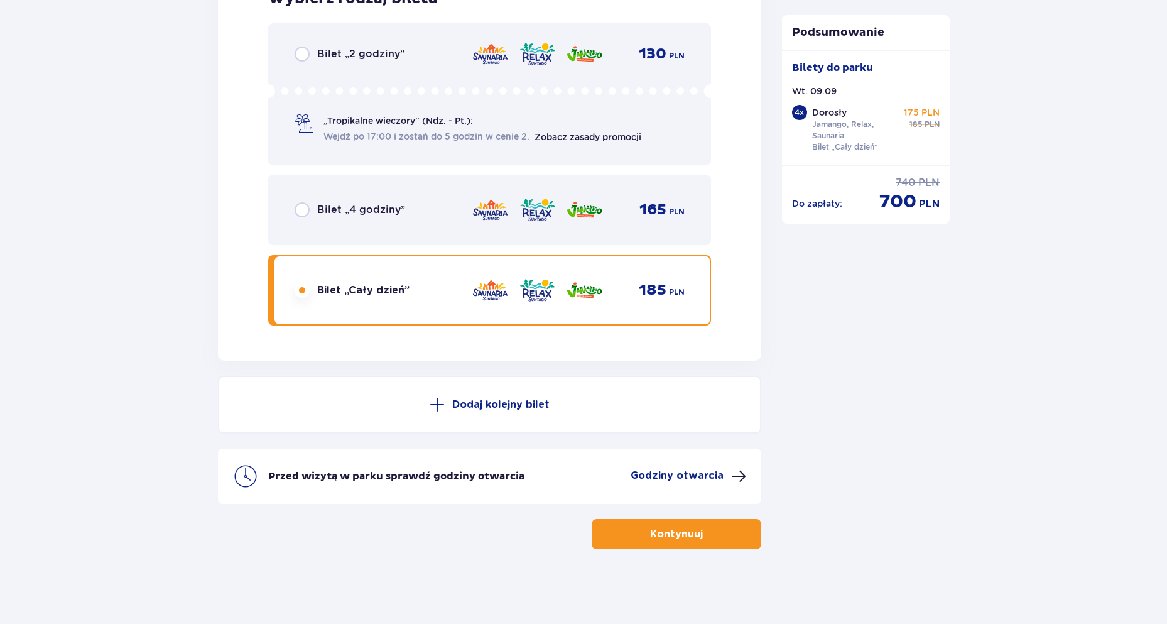
scroll to position [4259, 0]
drag, startPoint x: 908, startPoint y: 119, endPoint x: 939, endPoint y: 121, distance: 31.5
click at [939, 121] on div "175 PLN 185 PLN" at bounding box center [920, 118] width 39 height 24
click at [940, 126] on div "Bilety do parku Wt. 09.09 4 x Dorosły Jamango, Relax, Saunaria Bilet „Cały dzie…" at bounding box center [866, 107] width 168 height 115
drag, startPoint x: 940, startPoint y: 126, endPoint x: 900, endPoint y: 112, distance: 41.9
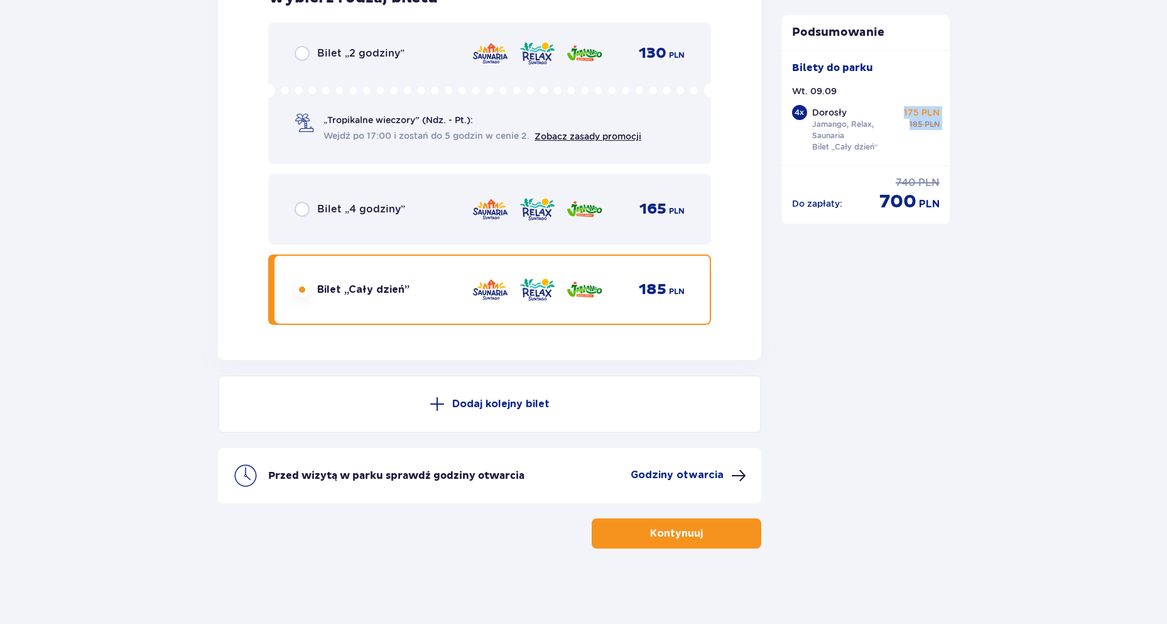
click at [900, 112] on div "Bilety do parku Wt. 09.09 4 x Dorosły Jamango, Relax, Saunaria Bilet „Cały dzie…" at bounding box center [866, 107] width 168 height 115
click at [898, 123] on div "Dorosły Jamango, Relax, Saunaria Bilet „Cały dzień” 175 PLN 185 PLN" at bounding box center [876, 129] width 128 height 46
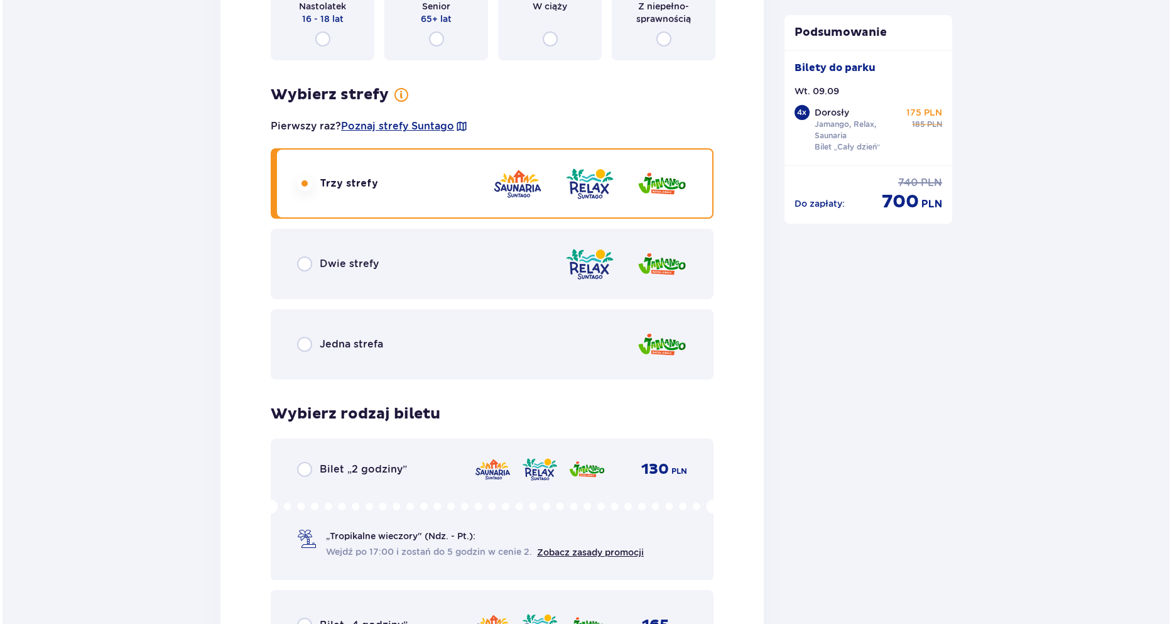
scroll to position [3819, 0]
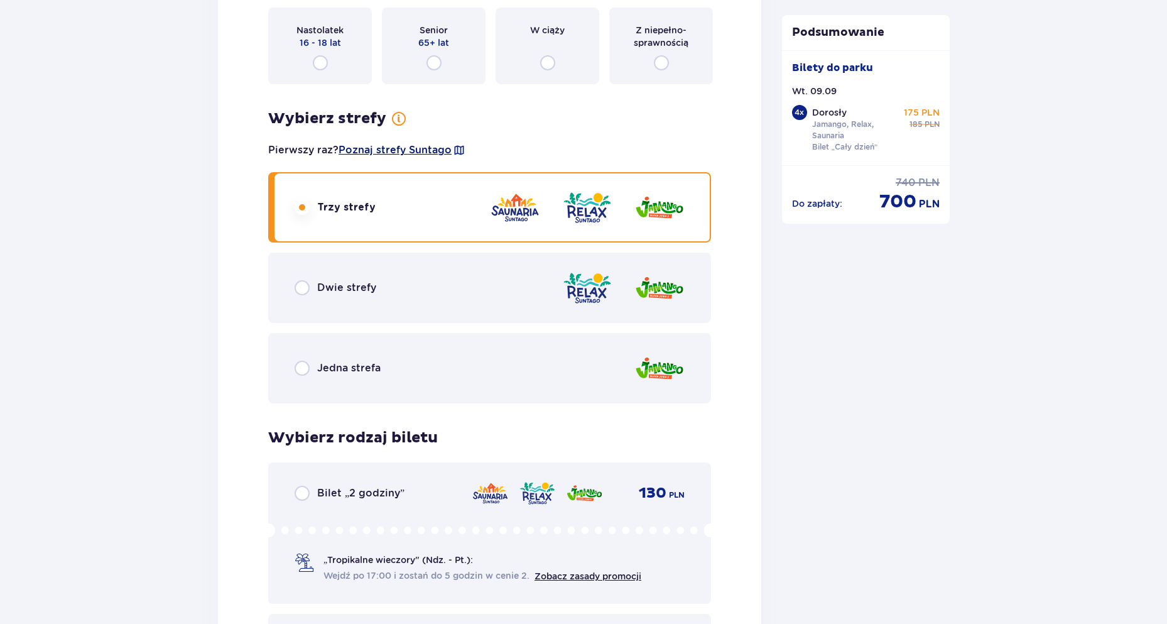
click at [442, 151] on span "Poznaj strefy Suntago" at bounding box center [395, 150] width 113 height 14
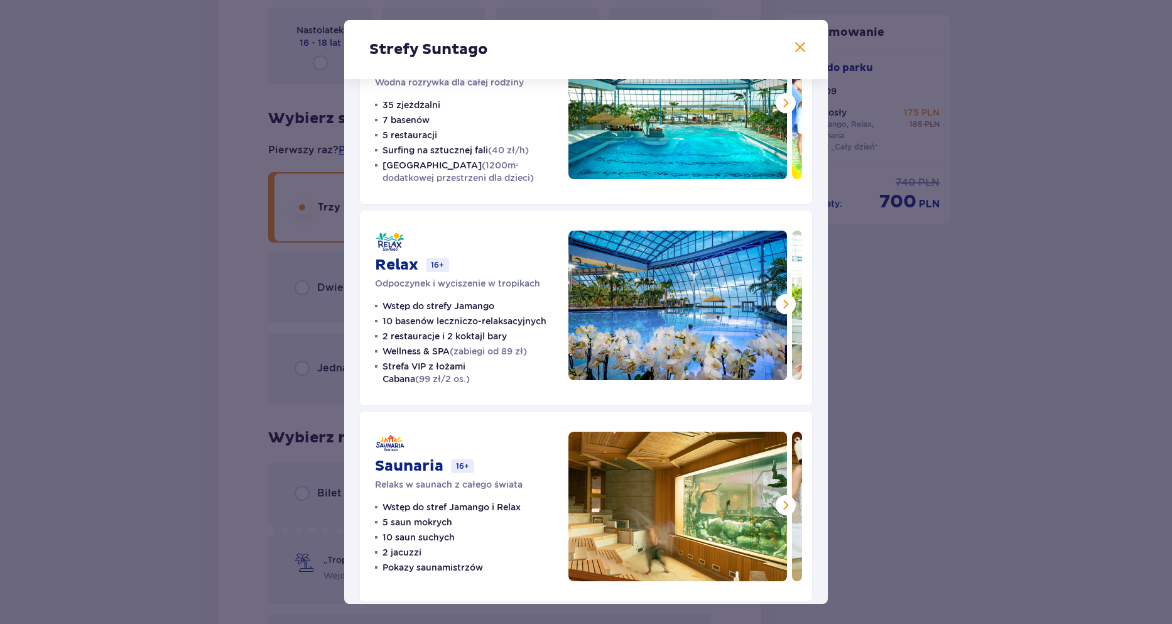
scroll to position [99, 0]
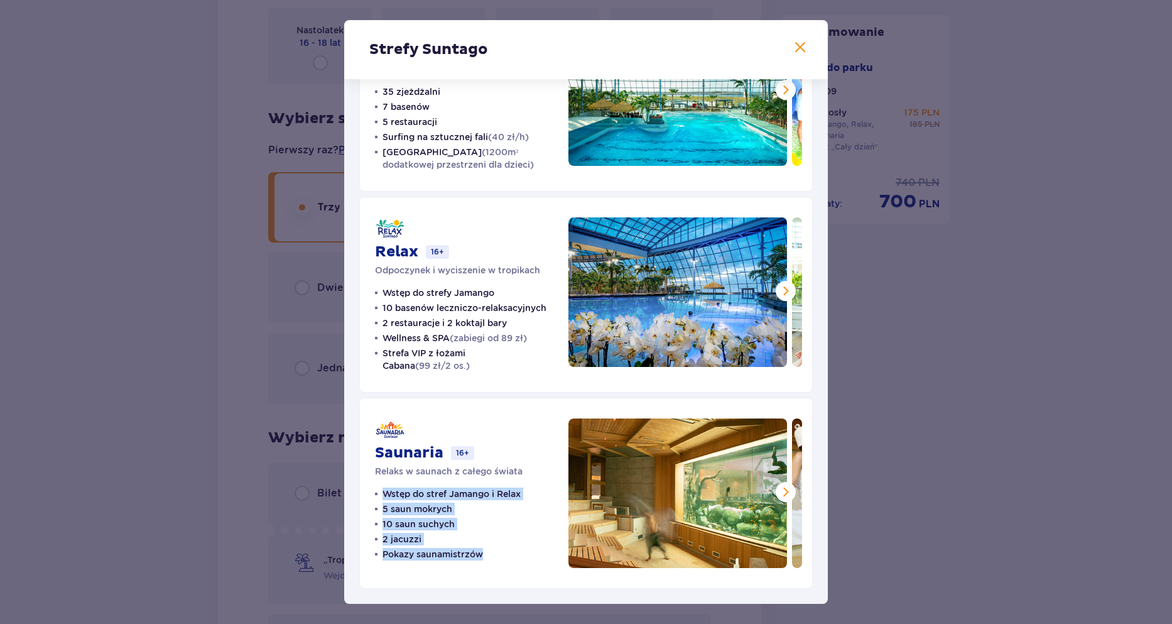
drag, startPoint x: 384, startPoint y: 494, endPoint x: 480, endPoint y: 556, distance: 113.6
click at [487, 565] on div "Saunaria 16+ Relaks w saunach z całego świata Wstęp do stref Jamango i Relax 5 …" at bounding box center [585, 493] width 453 height 191
click at [479, 553] on p "Pokazy saunamistrzów" at bounding box center [433, 554] width 100 height 13
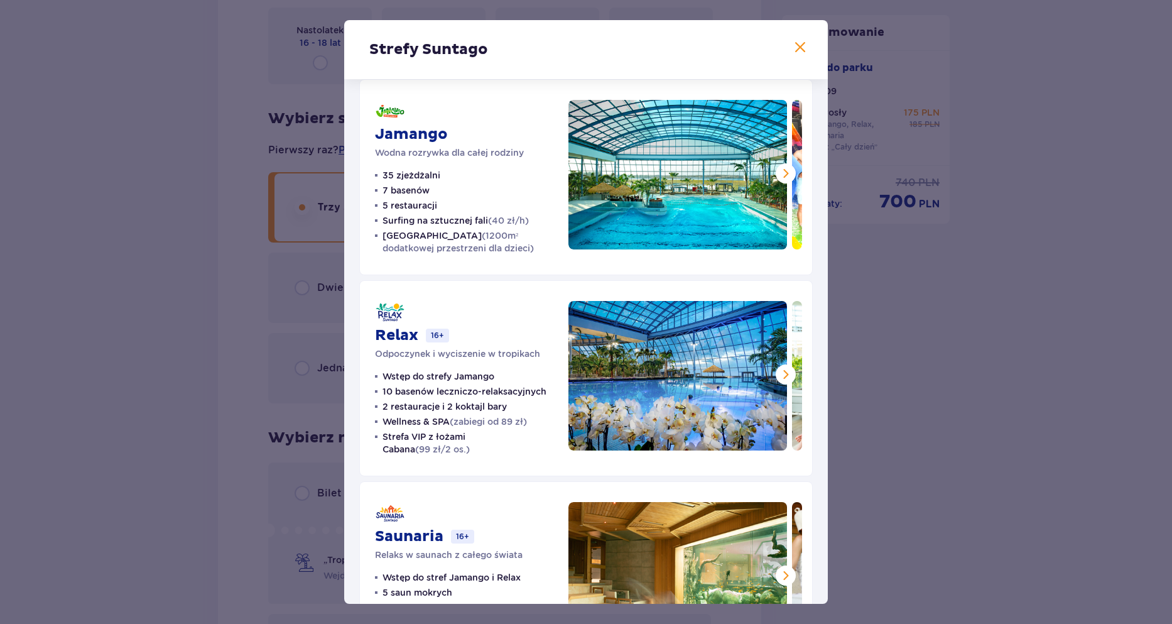
scroll to position [0, 0]
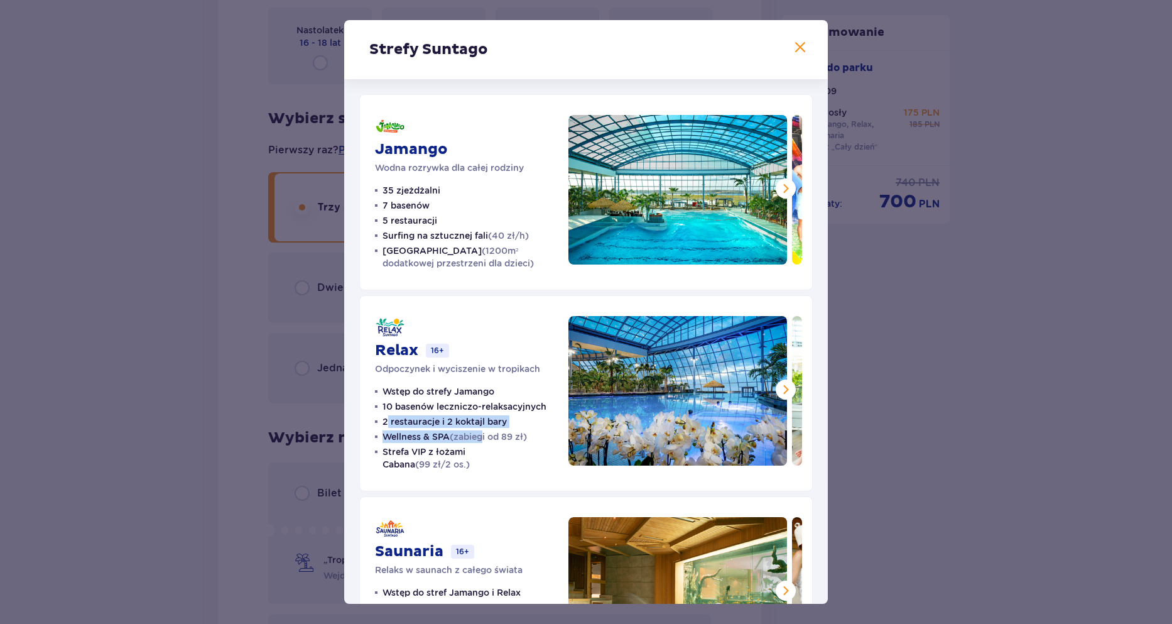
drag, startPoint x: 387, startPoint y: 426, endPoint x: 486, endPoint y: 437, distance: 99.2
click at [486, 437] on ul "Wstęp do strefy Jamango 10 basenów leczniczo-relaksacyjnych 2 restauracje i 2 k…" at bounding box center [464, 427] width 178 height 85
click at [486, 437] on span "(zabiegi od 89 zł)" at bounding box center [488, 436] width 77 height 10
drag, startPoint x: 384, startPoint y: 401, endPoint x: 556, endPoint y: 411, distance: 172.4
click at [556, 411] on div "Relax 16+ Odpoczynek i wyciszenie w tropikach Wstęp do strefy Jamango 10 basenó…" at bounding box center [585, 393] width 453 height 196
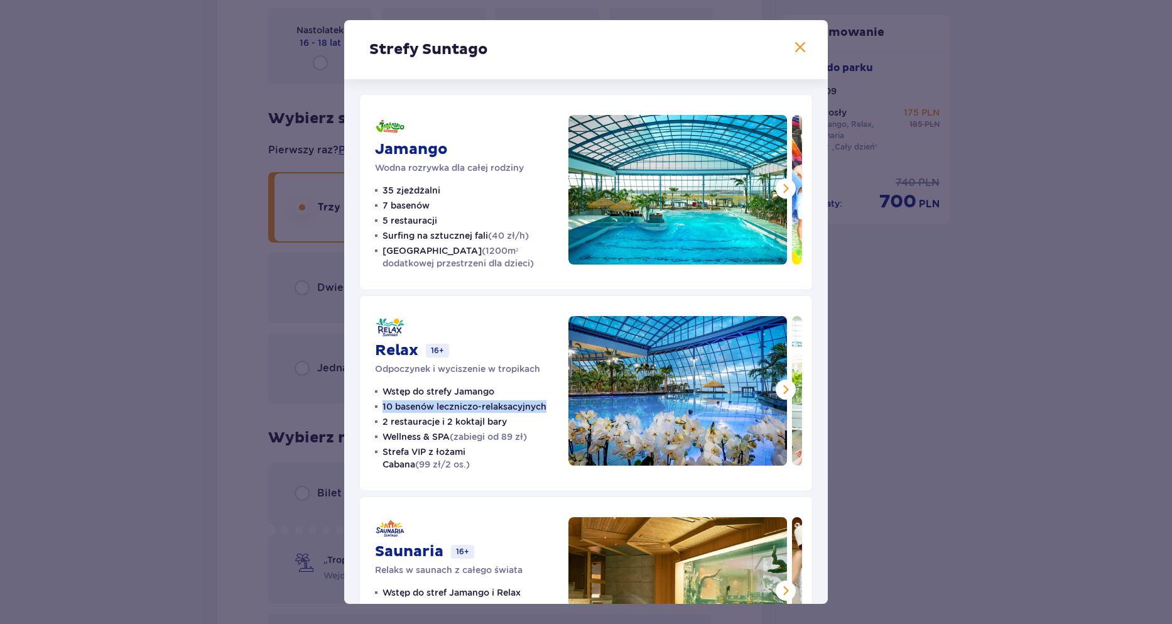
click at [551, 413] on div "Relax 16+ Odpoczynek i wyciszenie w tropikach Wstęp do strefy Jamango 10 basenó…" at bounding box center [585, 393] width 453 height 196
